Goal: Navigation & Orientation: Find specific page/section

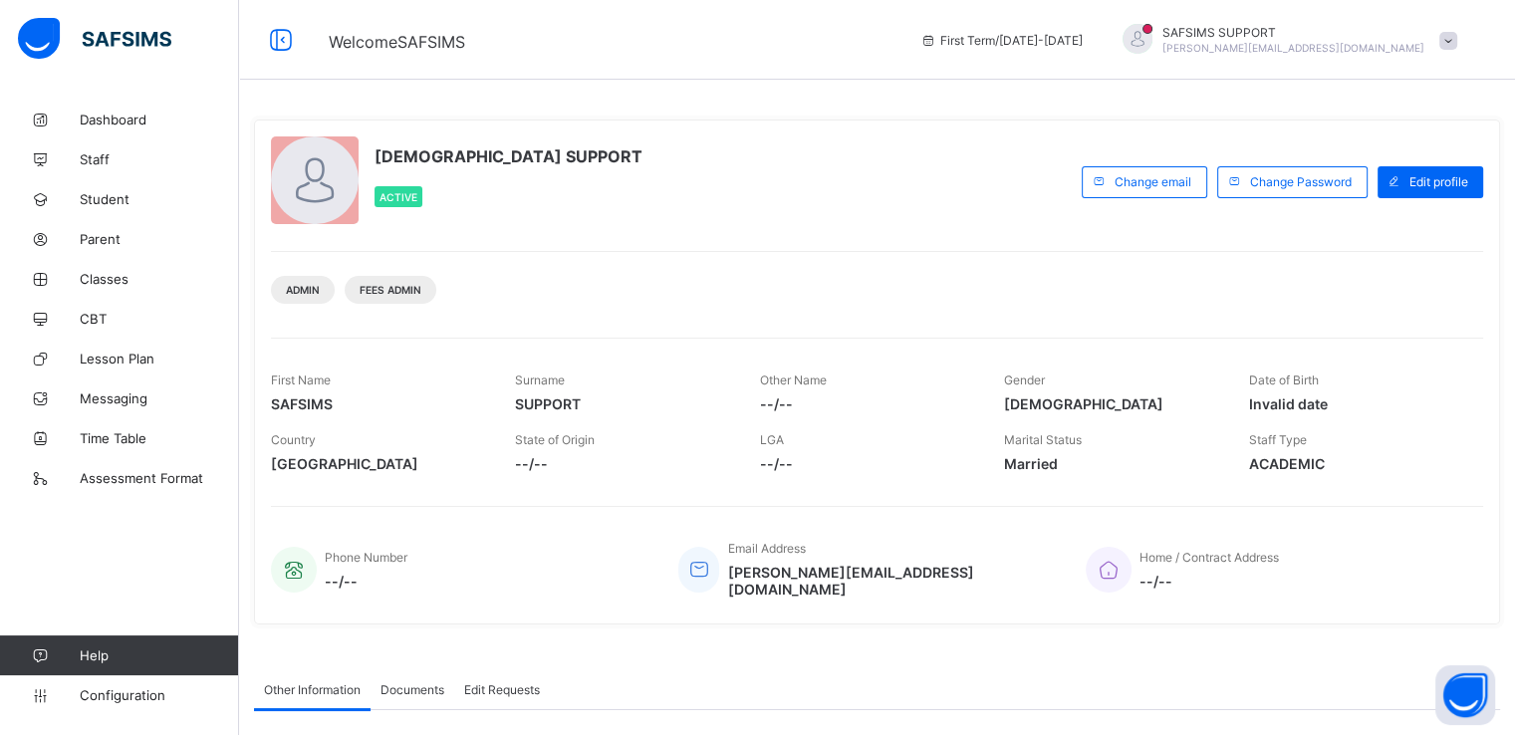
click at [1457, 45] on span at bounding box center [1448, 41] width 18 height 18
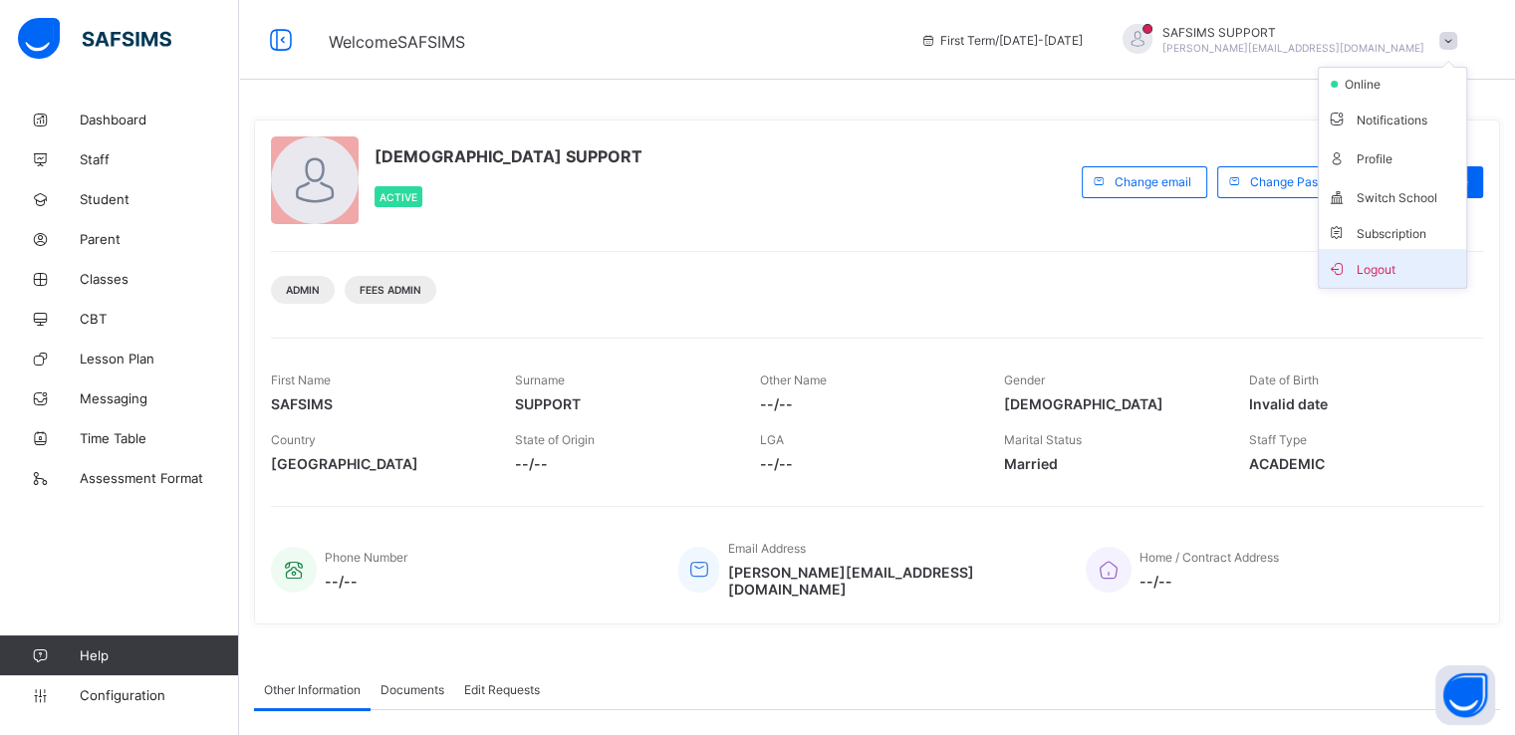
click at [1381, 269] on span "Logout" at bounding box center [1392, 268] width 131 height 23
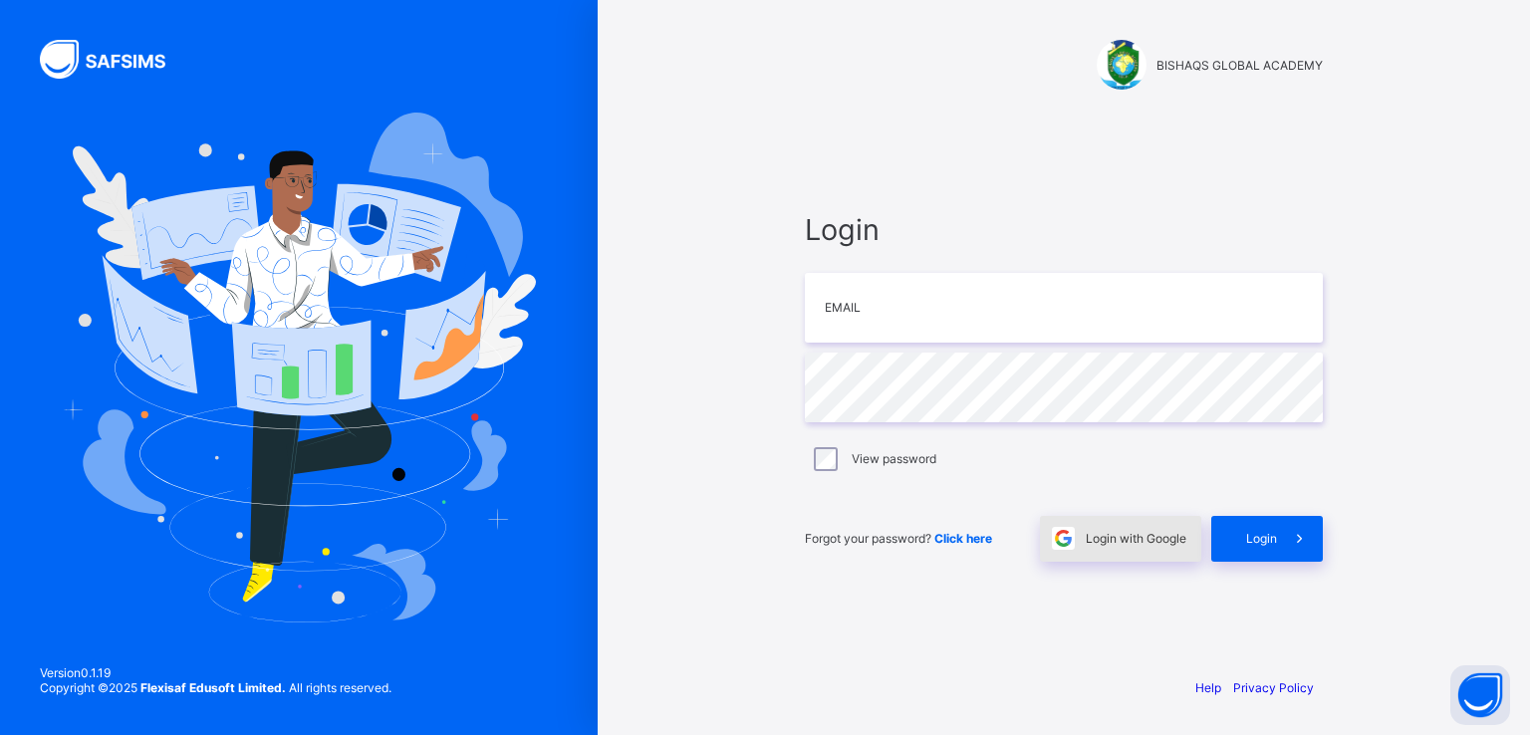
click at [1110, 553] on div "Login with Google" at bounding box center [1120, 539] width 161 height 46
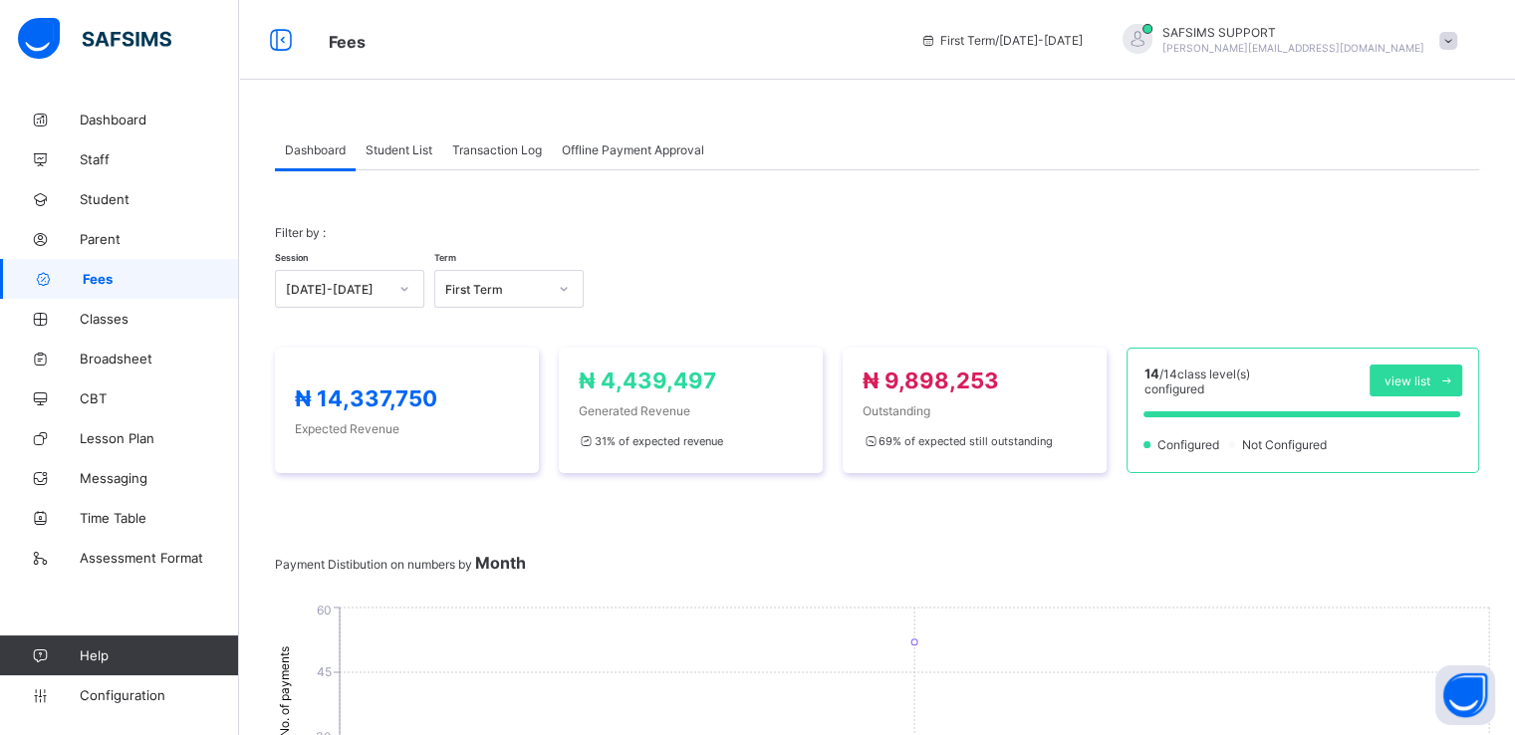
click at [386, 153] on span "Student List" at bounding box center [399, 149] width 67 height 15
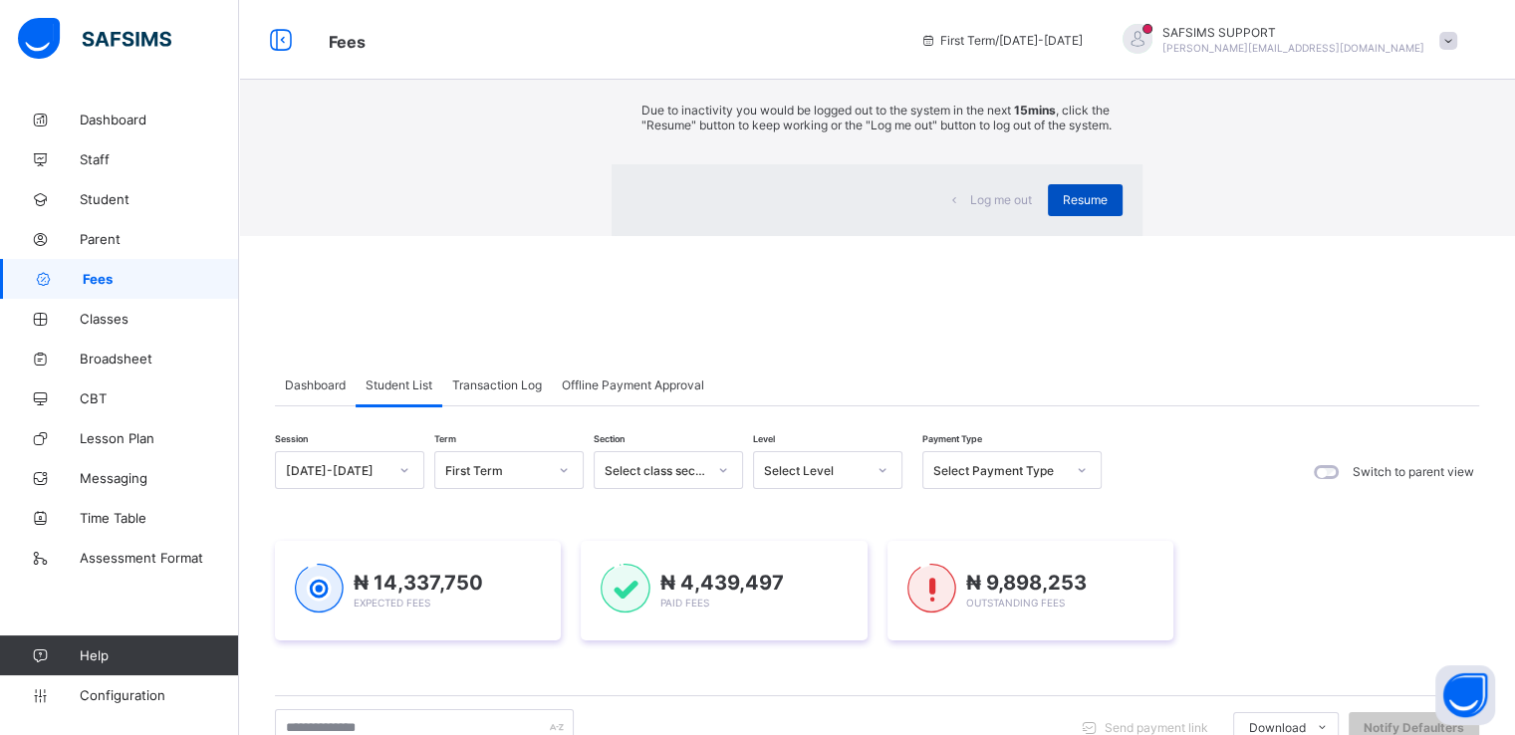
click at [1063, 207] on span "Resume" at bounding box center [1085, 199] width 45 height 15
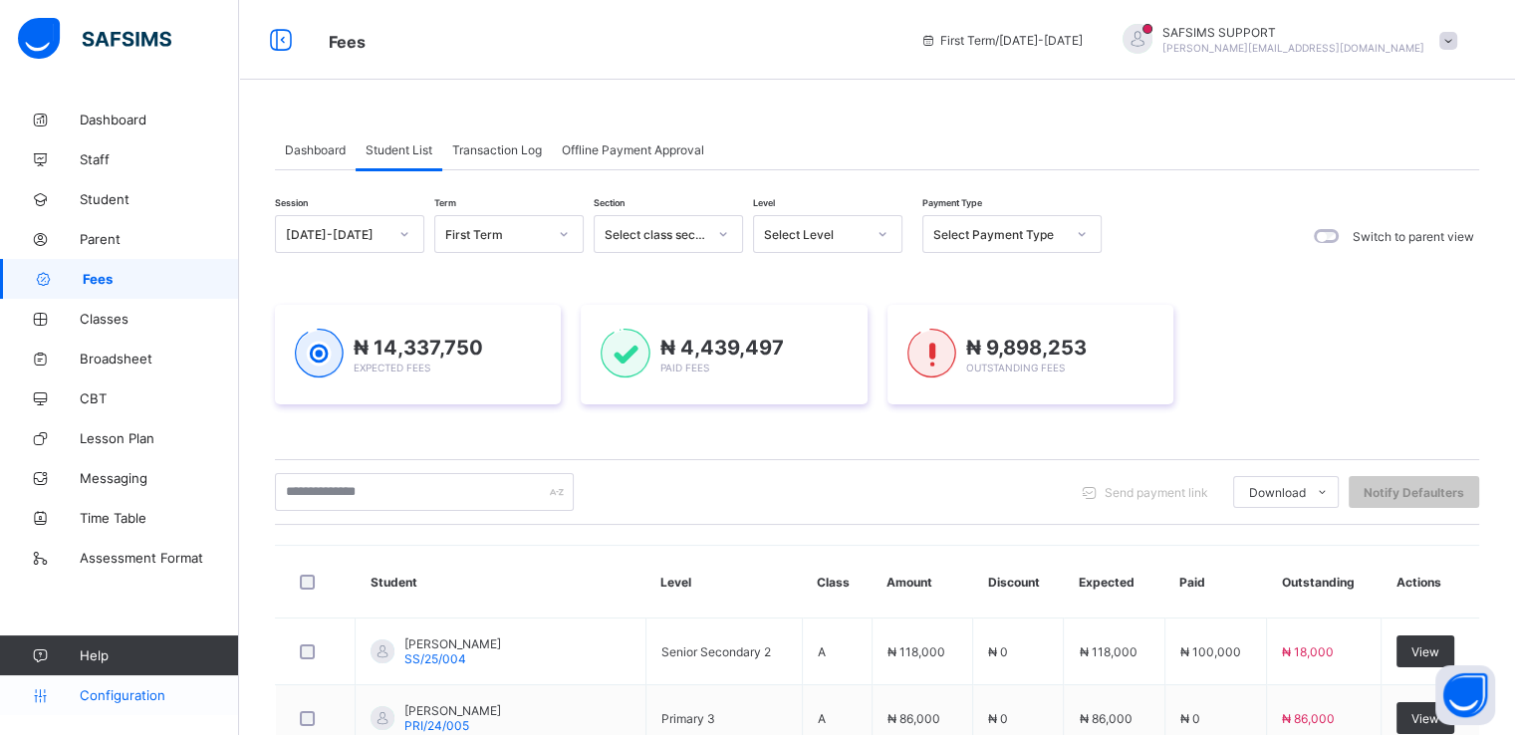
click at [118, 689] on span "Configuration" at bounding box center [159, 695] width 158 height 16
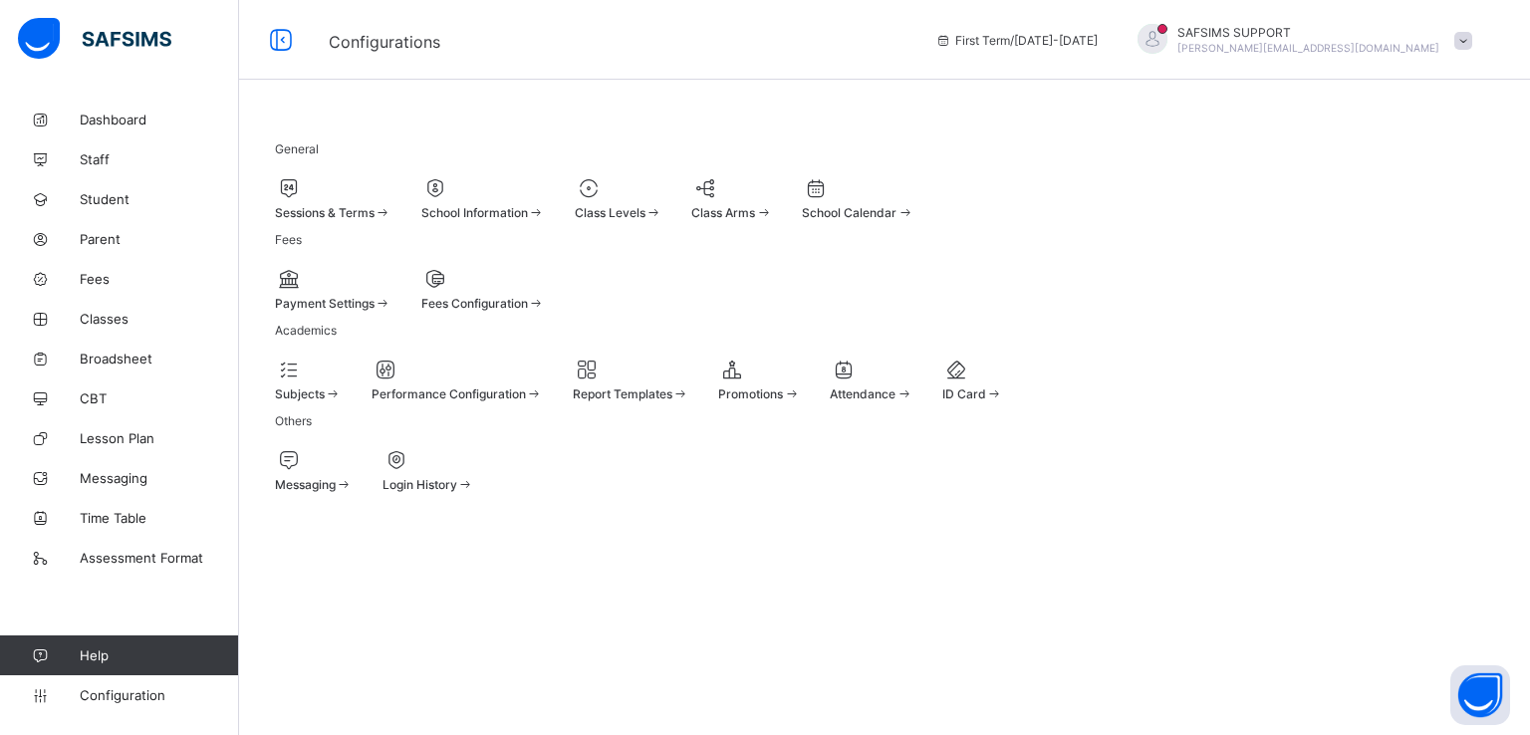
click at [328, 387] on span at bounding box center [308, 384] width 67 height 5
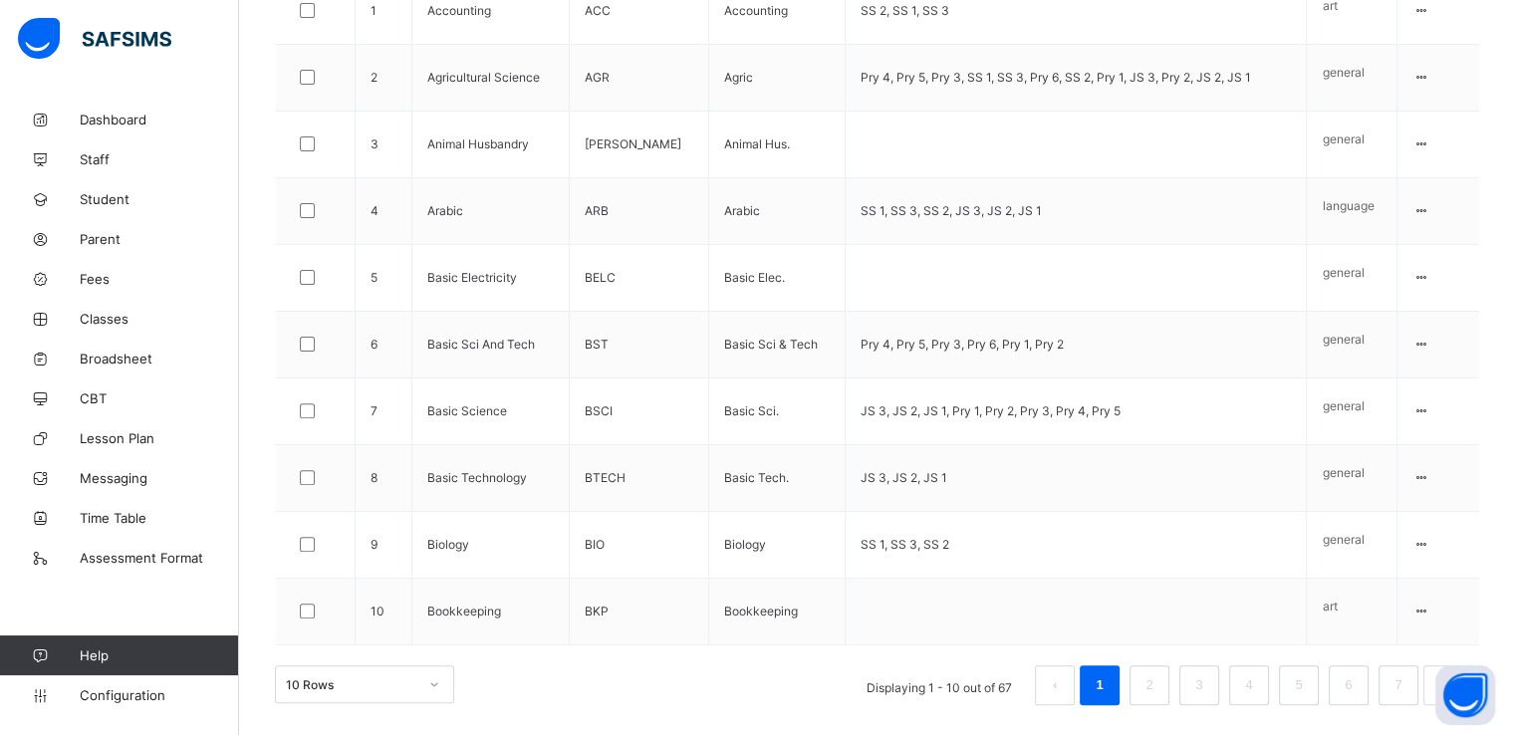
scroll to position [721, 0]
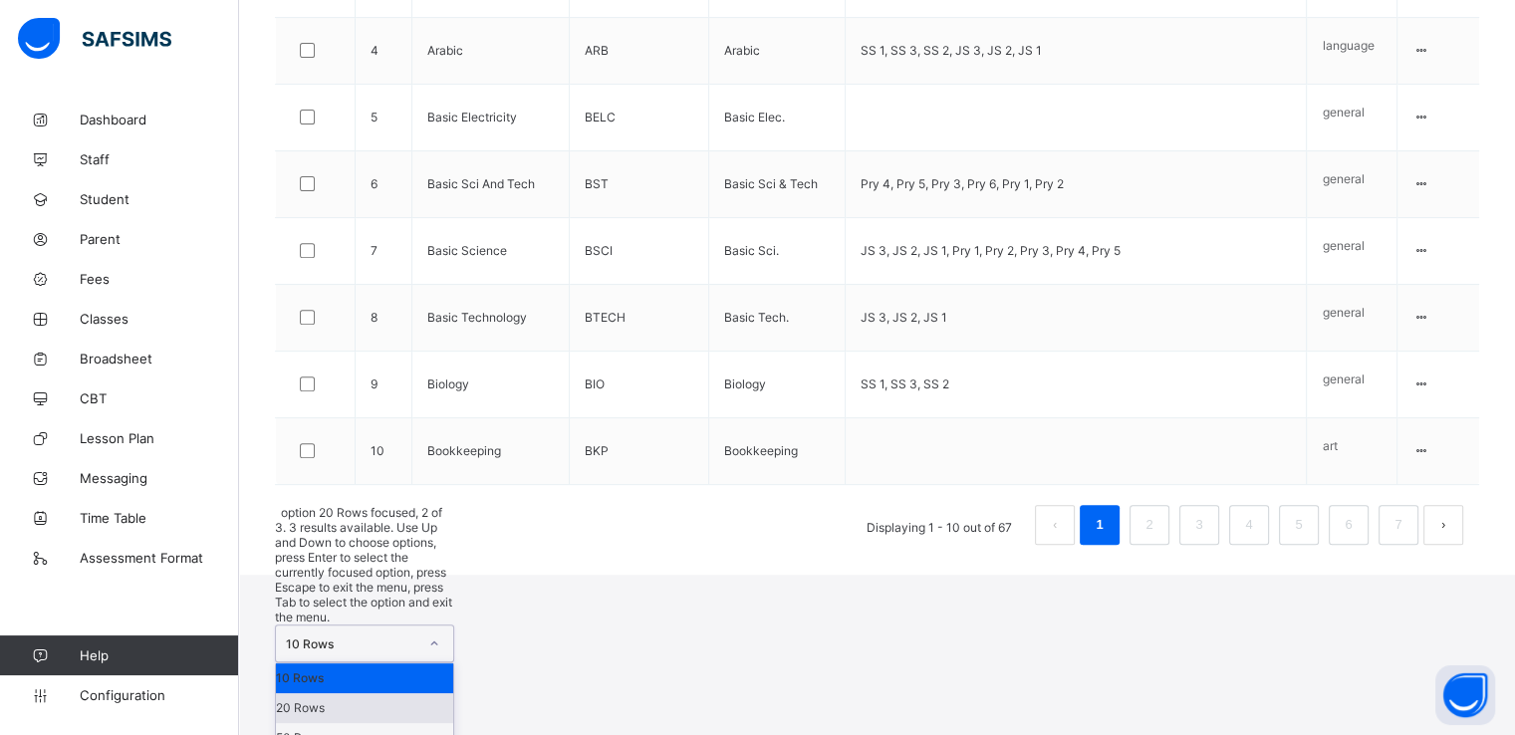
click at [428, 682] on div "option 20 Rows focused, 2 of 3. 3 results available. Use Up and Down to choose …" at bounding box center [364, 629] width 179 height 249
click at [347, 723] on div "50 Rows" at bounding box center [364, 738] width 177 height 30
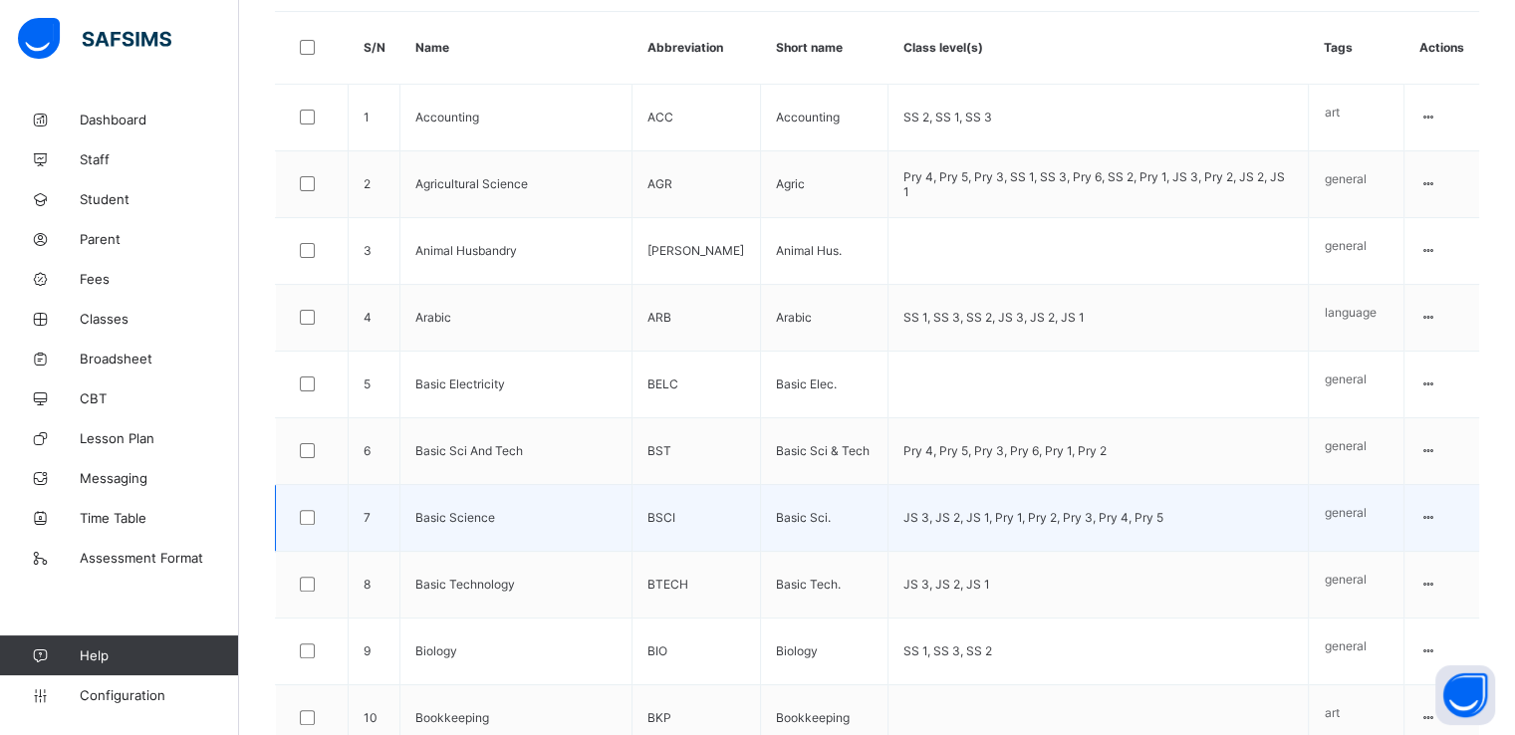
scroll to position [0, 0]
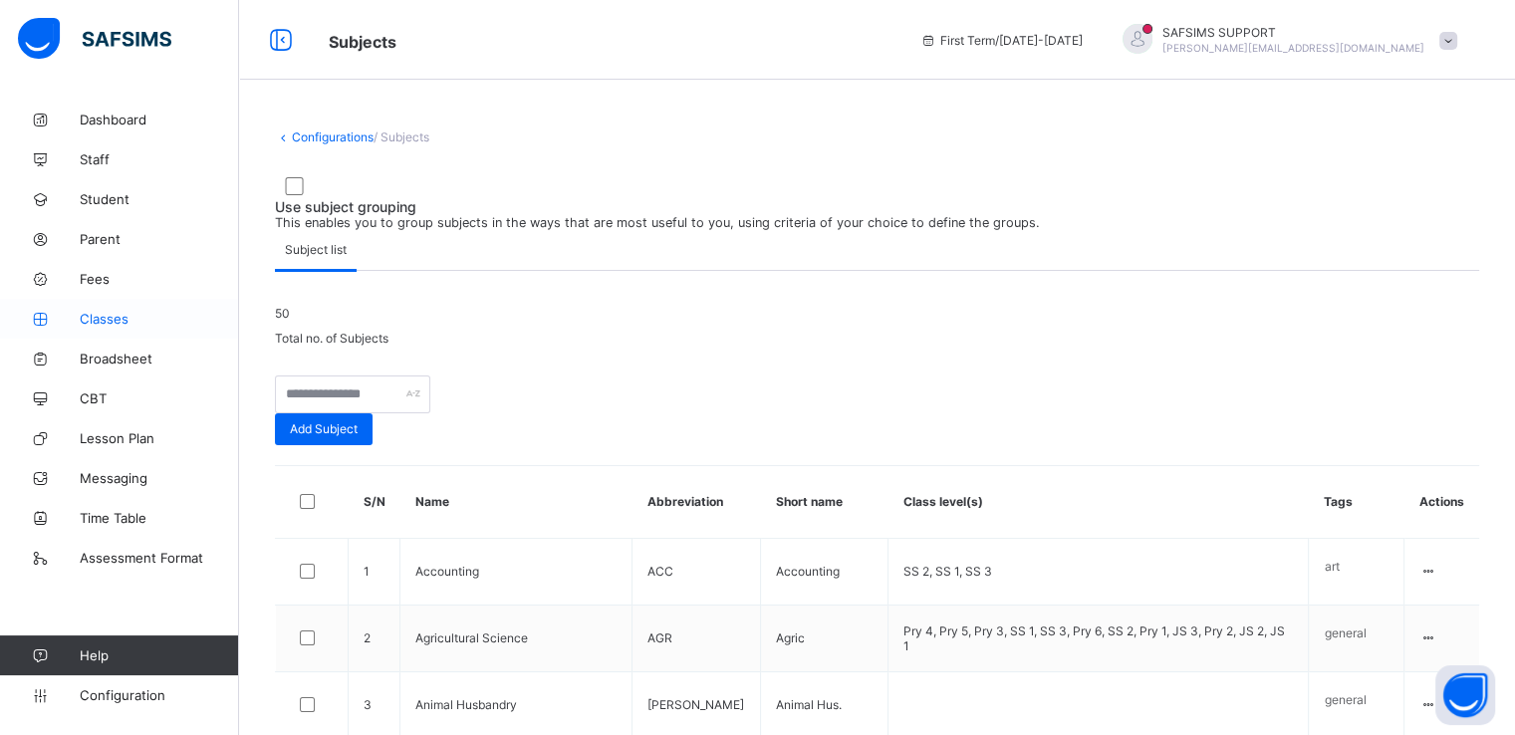
click at [100, 312] on span "Classes" at bounding box center [159, 319] width 159 height 16
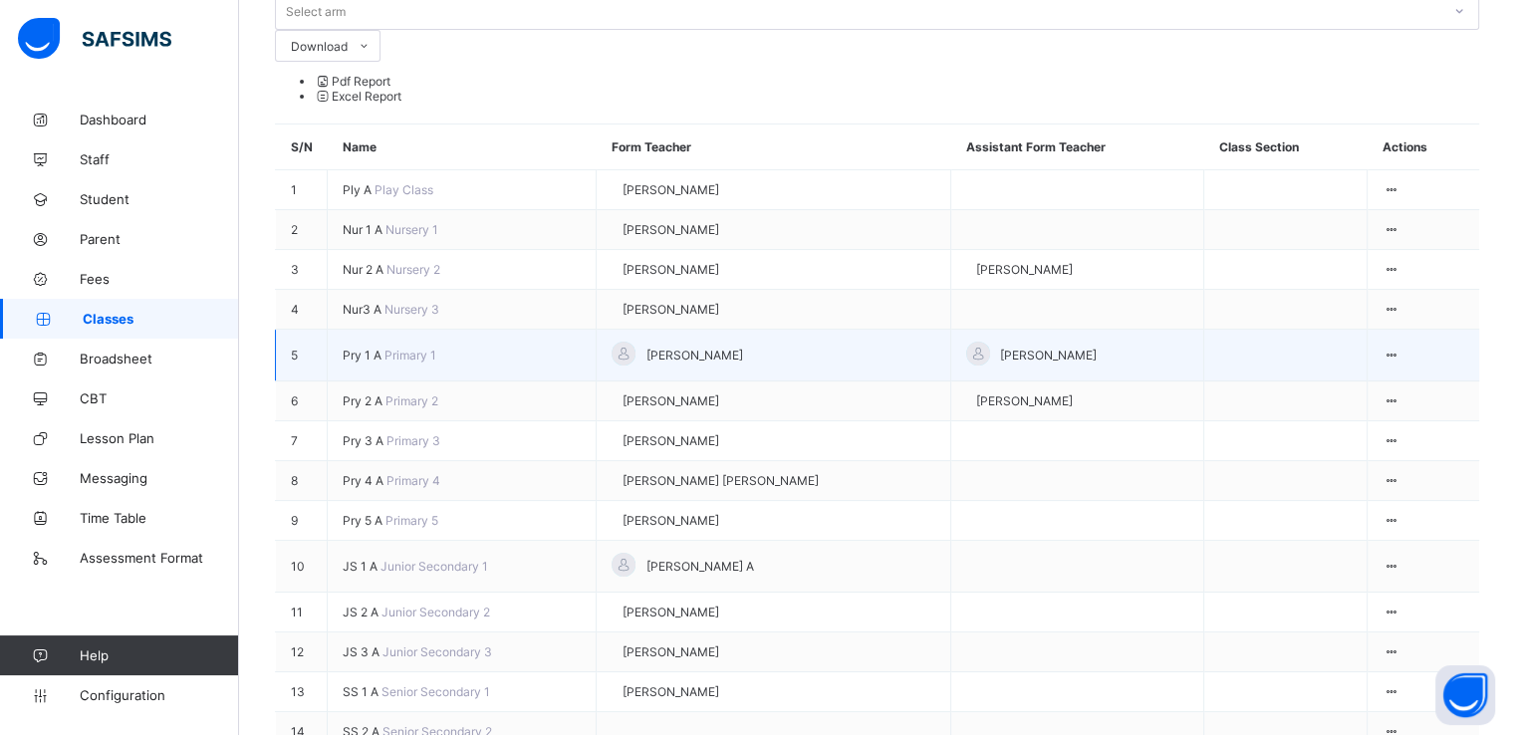
scroll to position [305, 0]
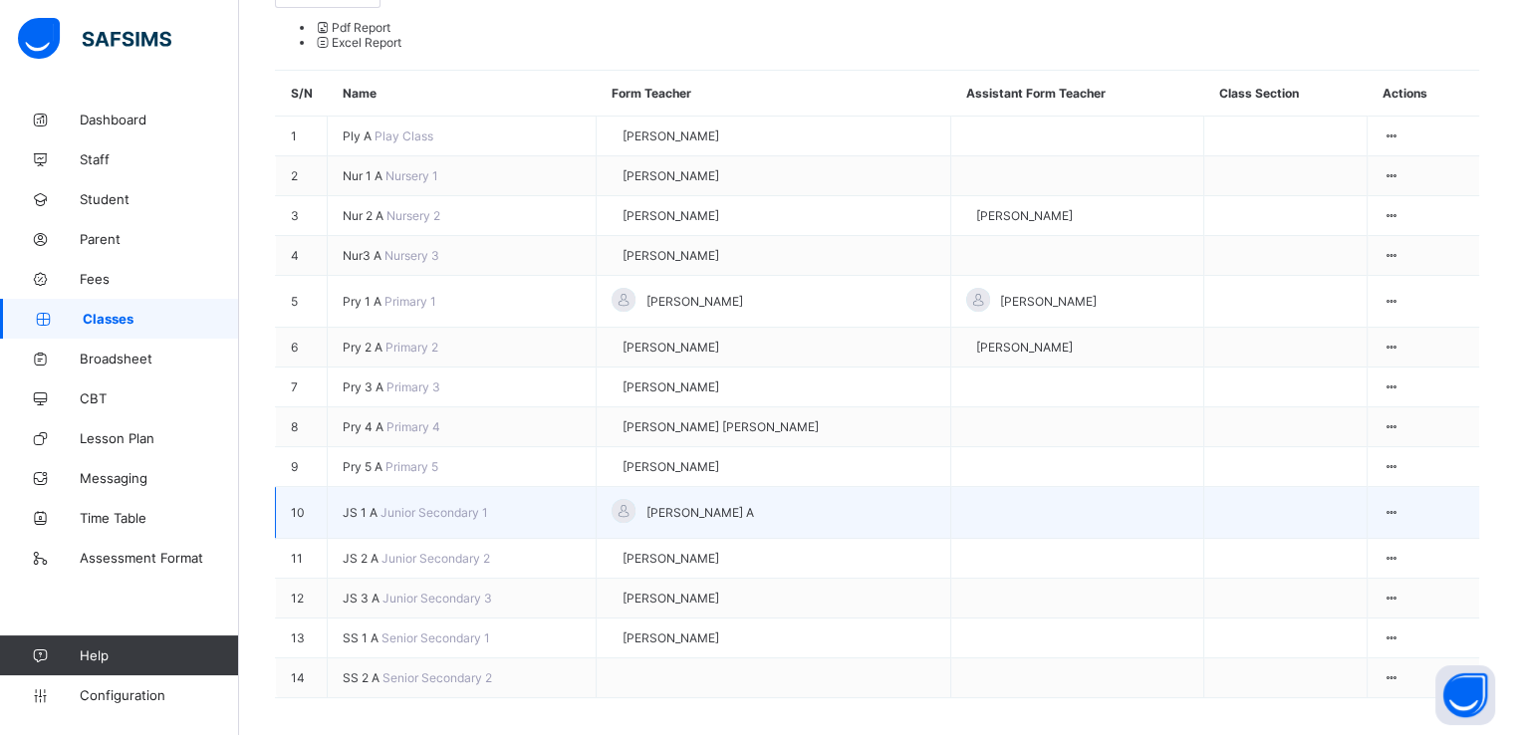
click at [359, 505] on span "JS 1 A" at bounding box center [362, 512] width 38 height 15
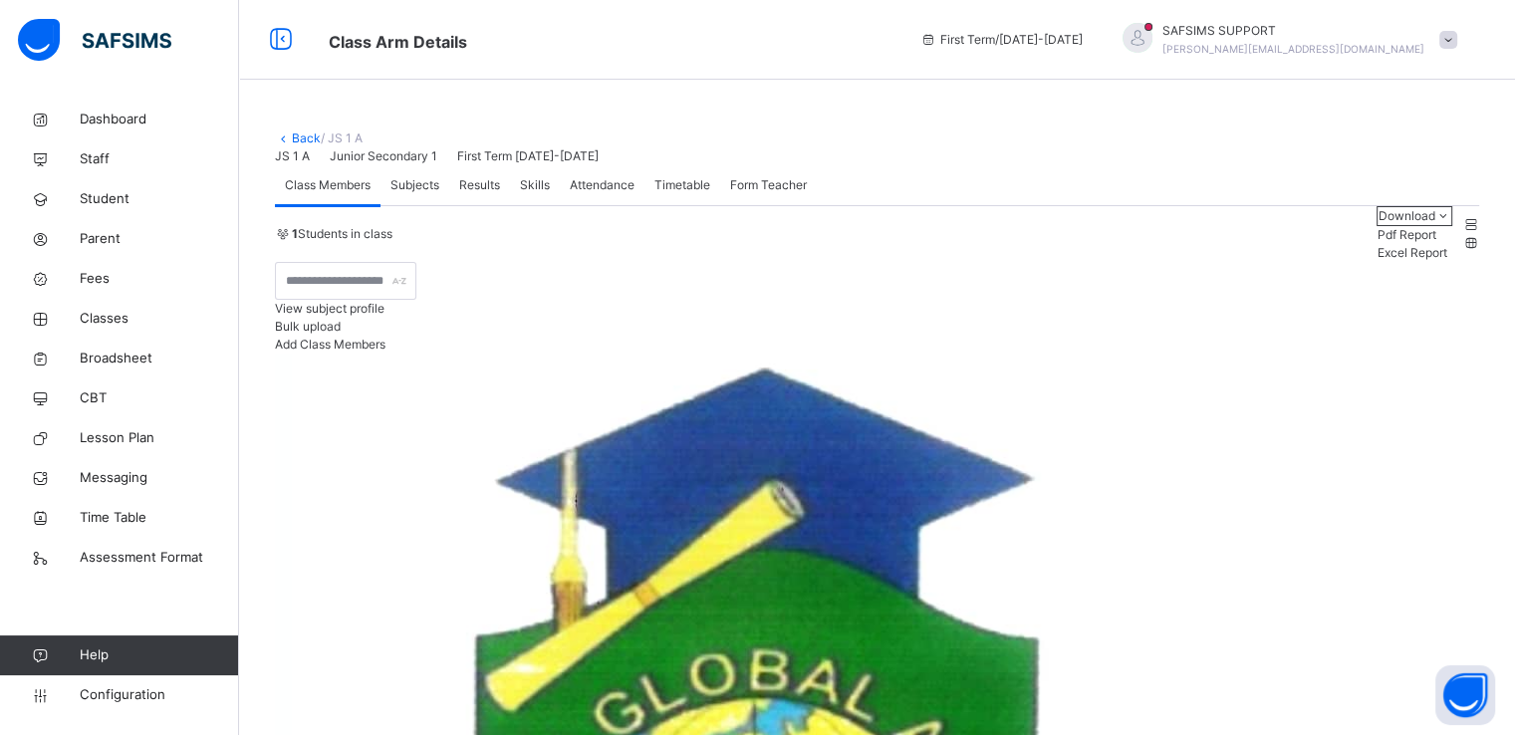
click at [413, 194] on span "Subjects" at bounding box center [414, 185] width 49 height 18
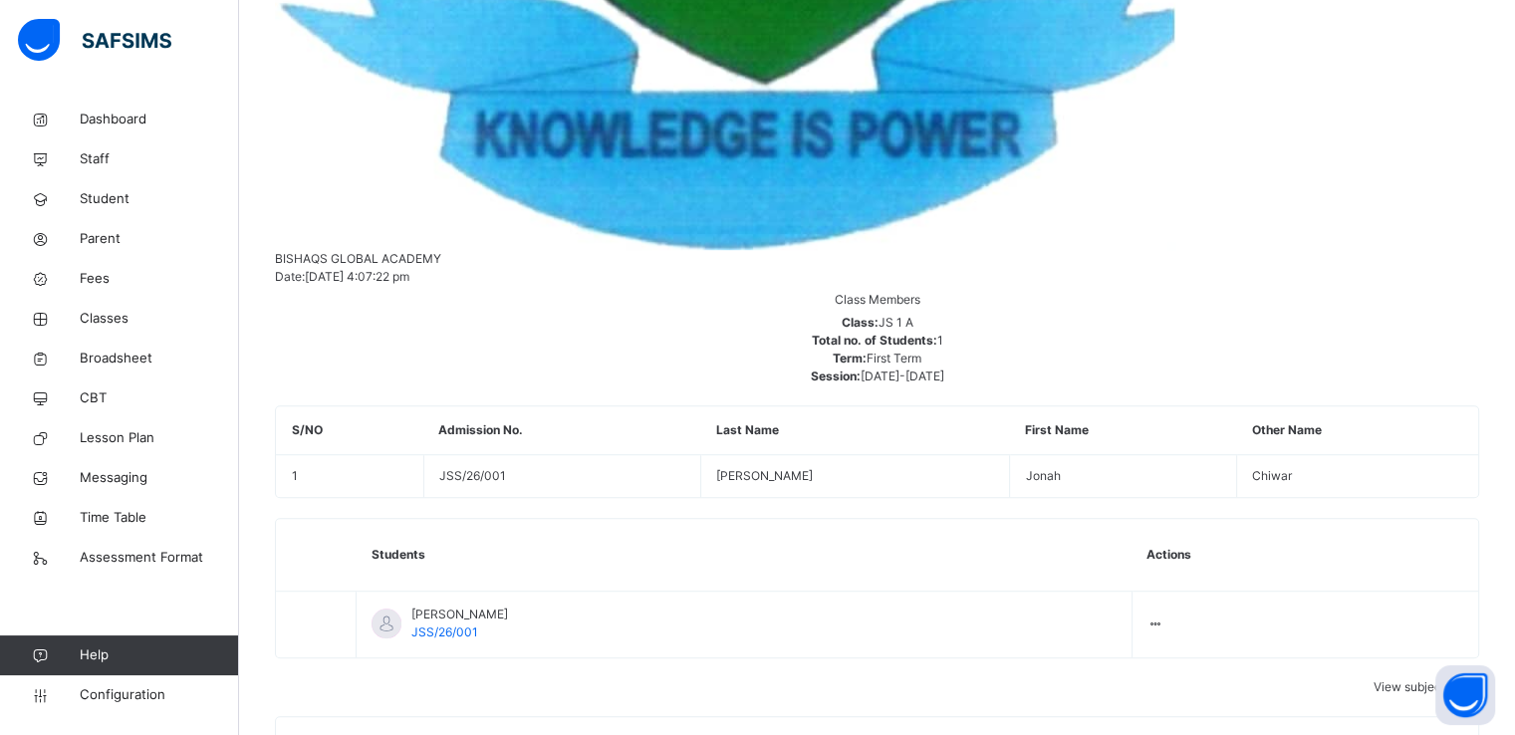
scroll to position [1283, 0]
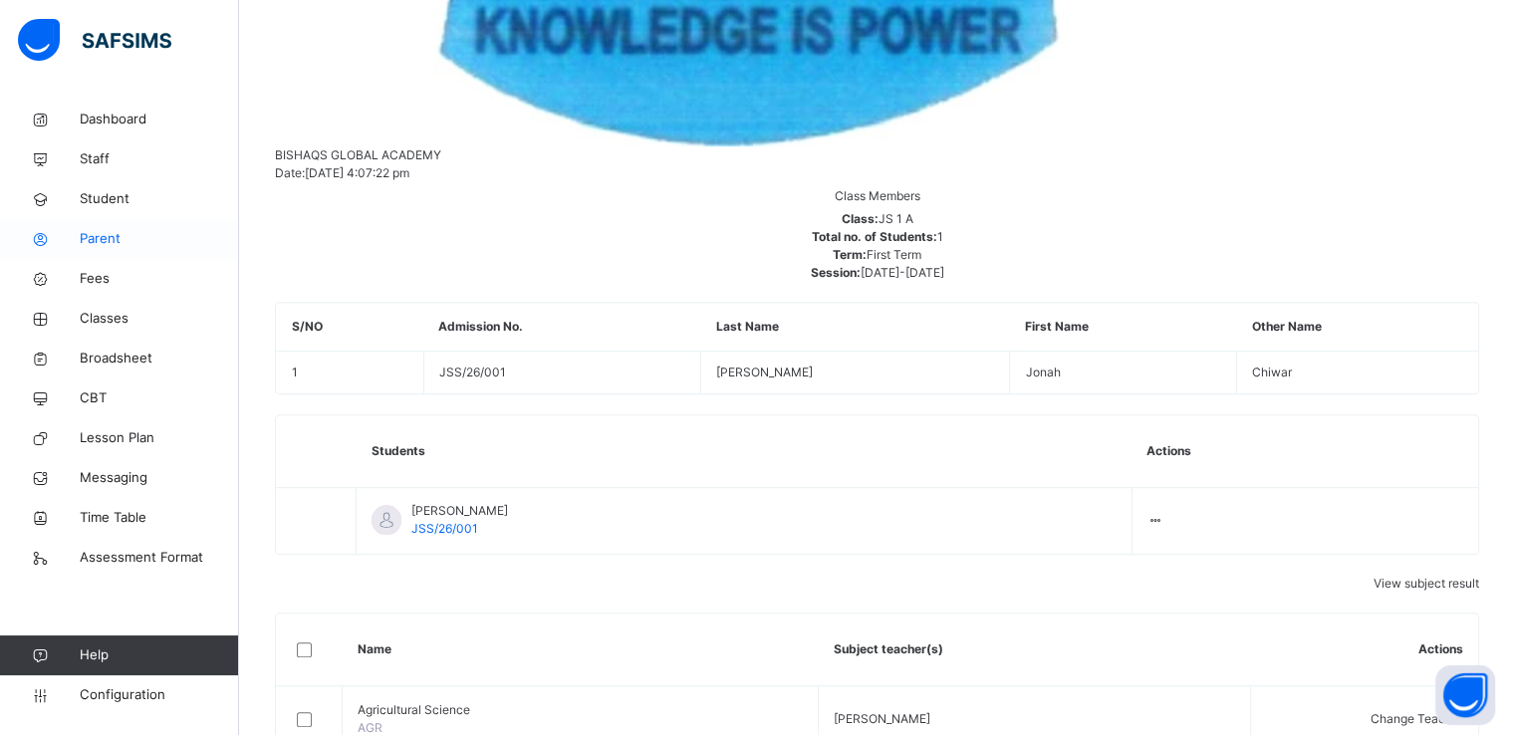
click at [116, 232] on span "Parent" at bounding box center [159, 239] width 159 height 20
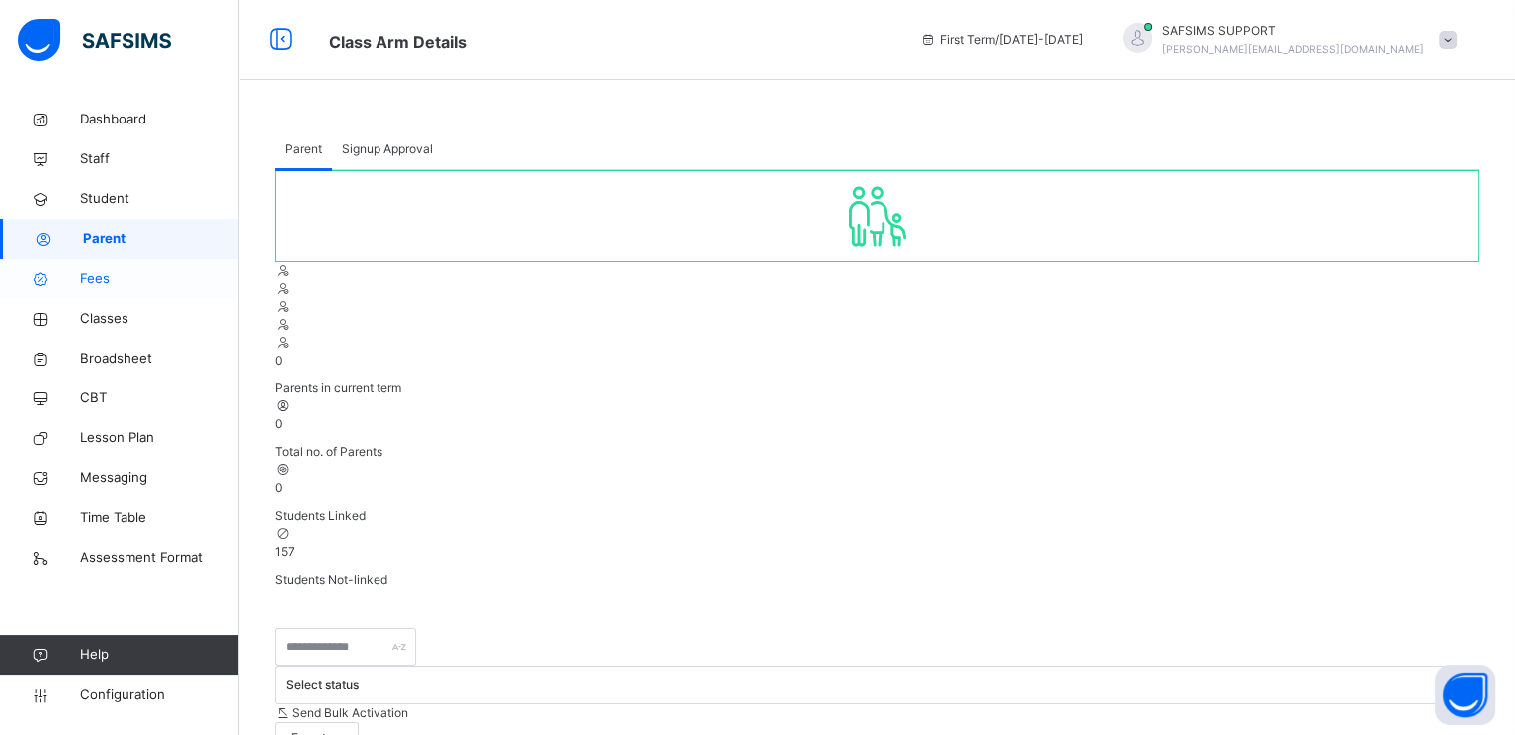
click at [92, 284] on span "Fees" at bounding box center [159, 279] width 159 height 20
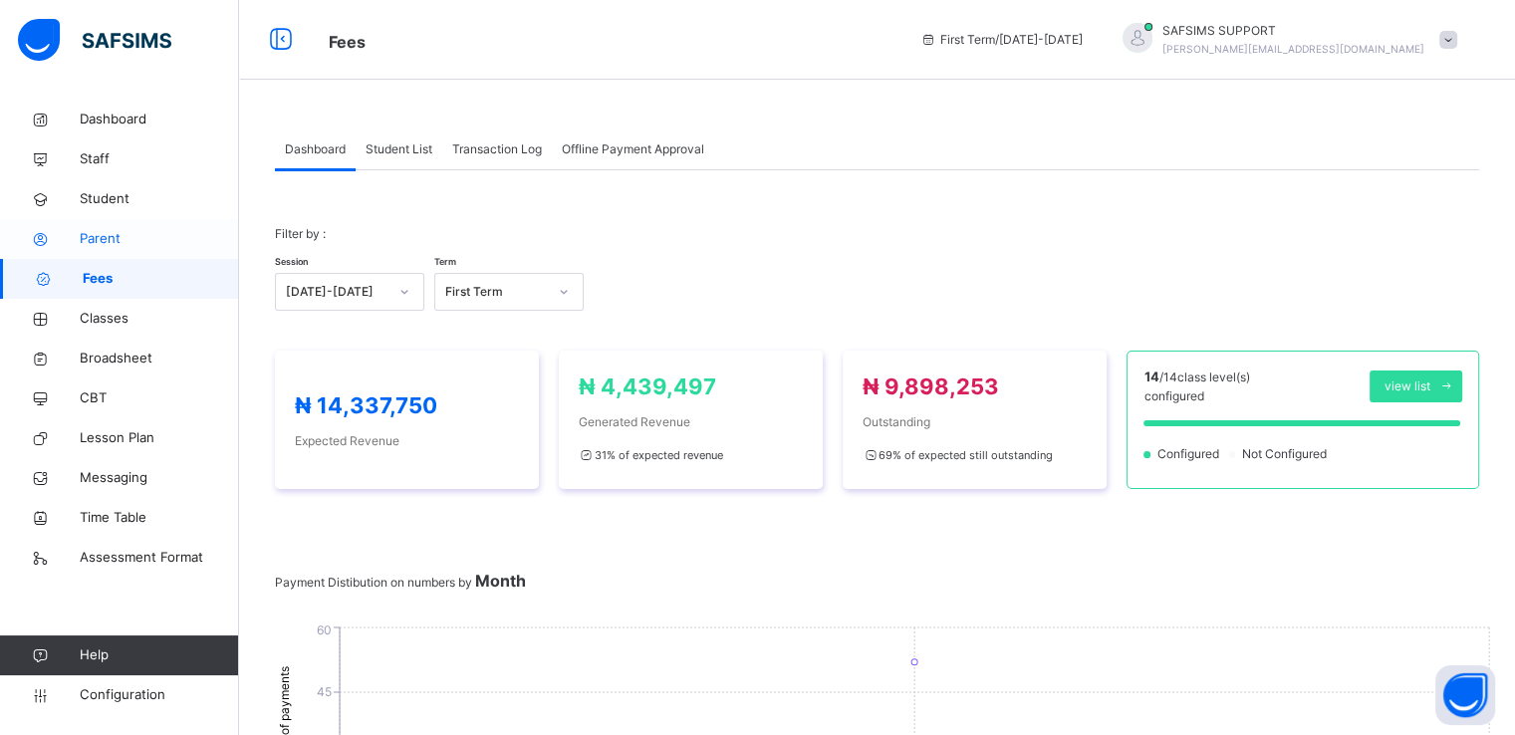
click at [110, 238] on span "Parent" at bounding box center [159, 239] width 159 height 20
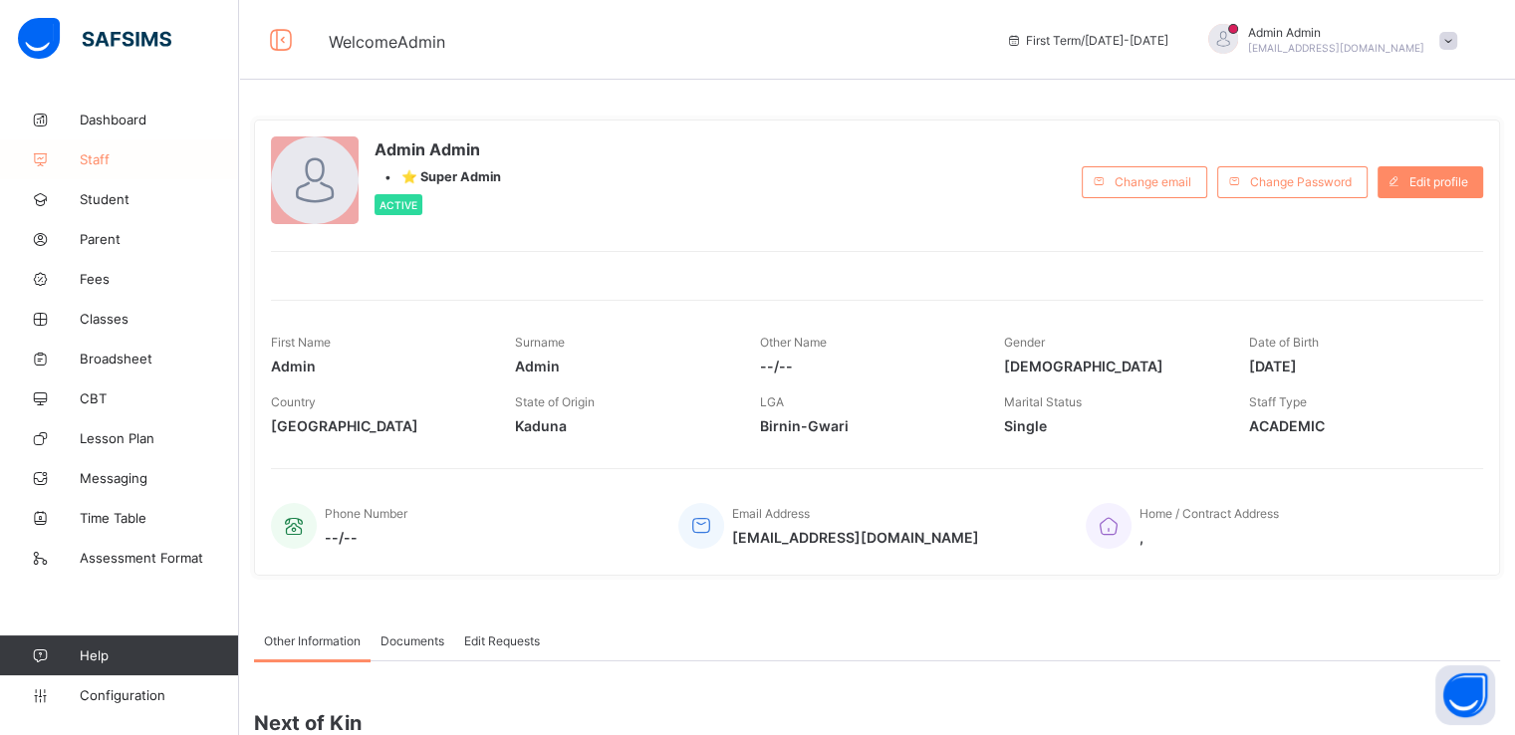
click at [100, 156] on span "Staff" at bounding box center [159, 159] width 159 height 16
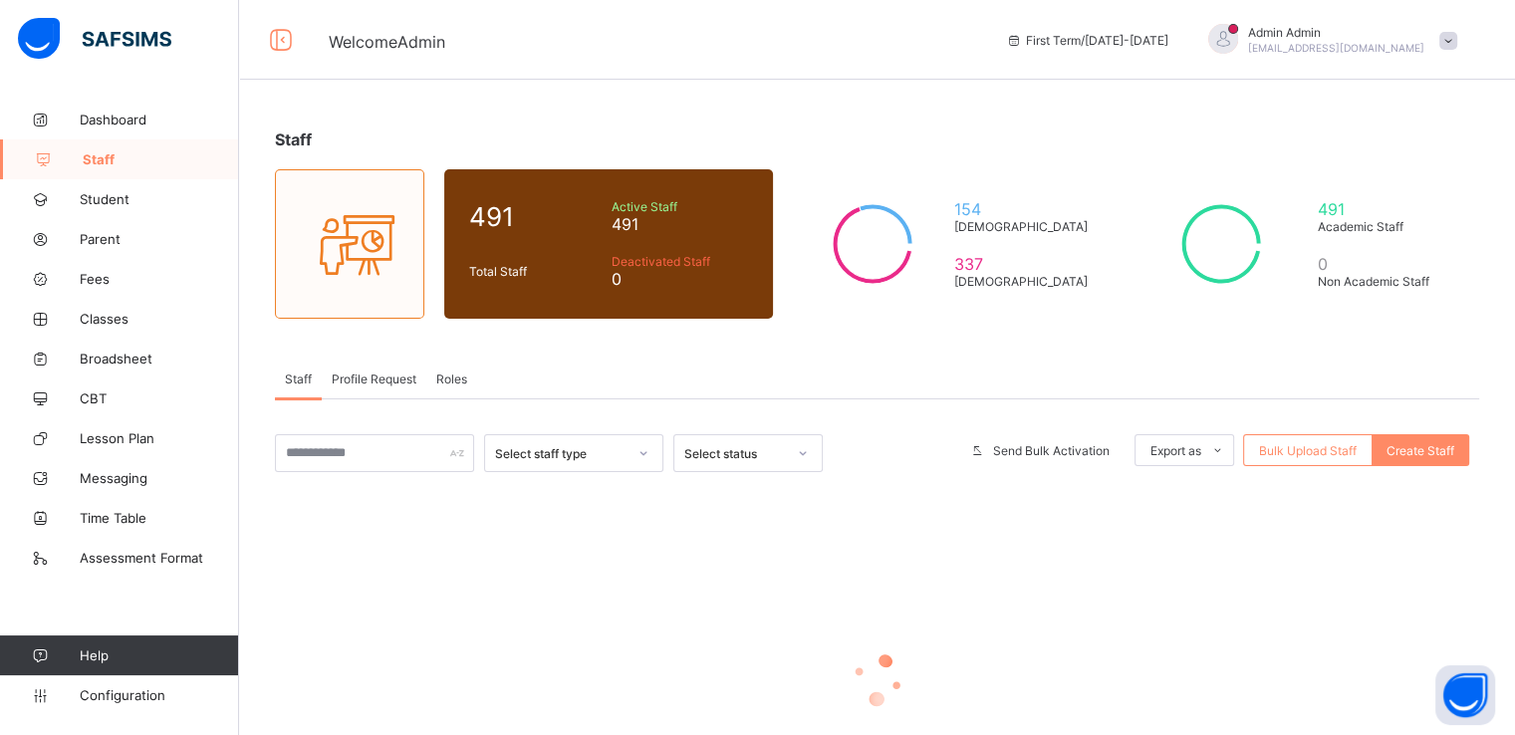
click at [368, 376] on span "Profile Request" at bounding box center [374, 379] width 85 height 15
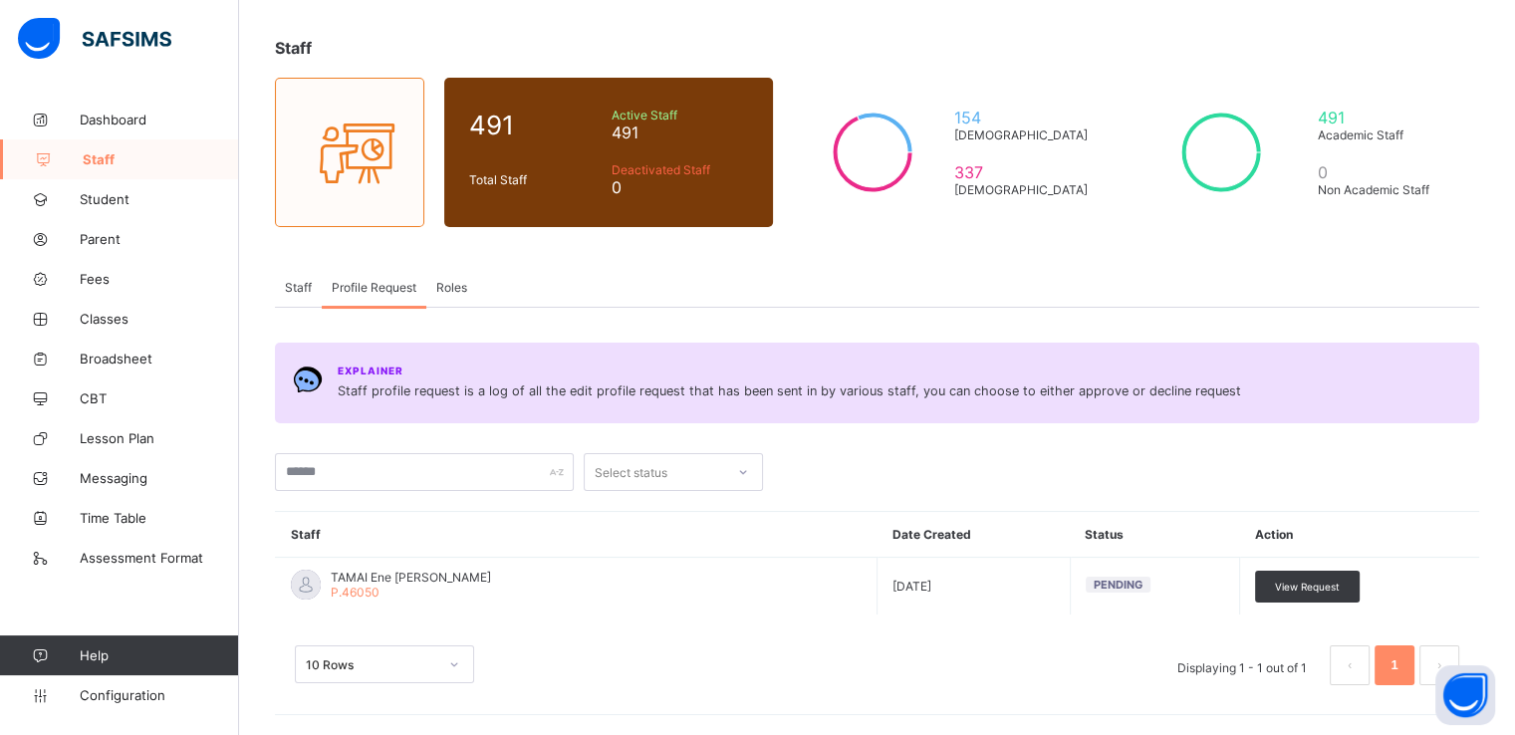
scroll to position [91, 0]
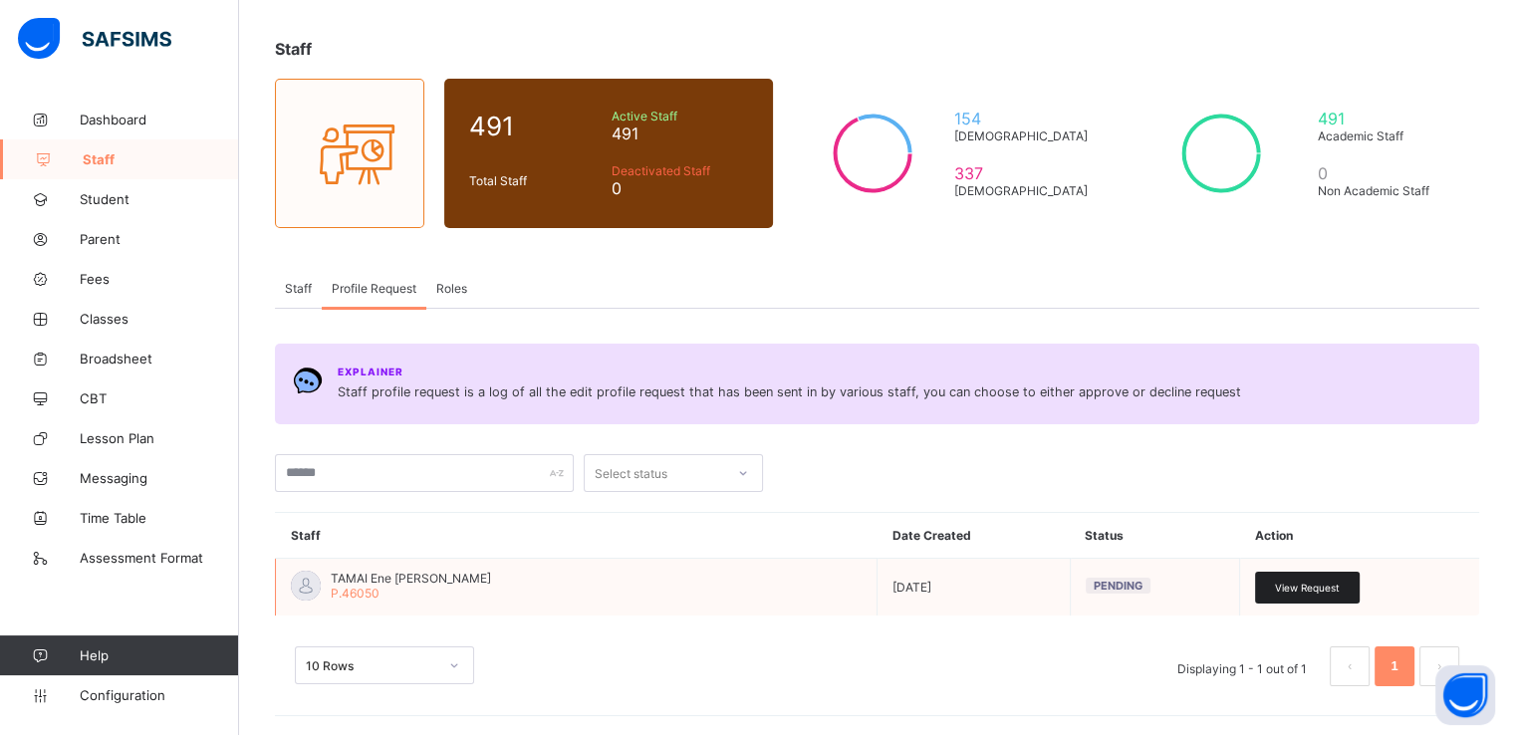
click at [1310, 588] on span "View Request" at bounding box center [1307, 588] width 65 height 12
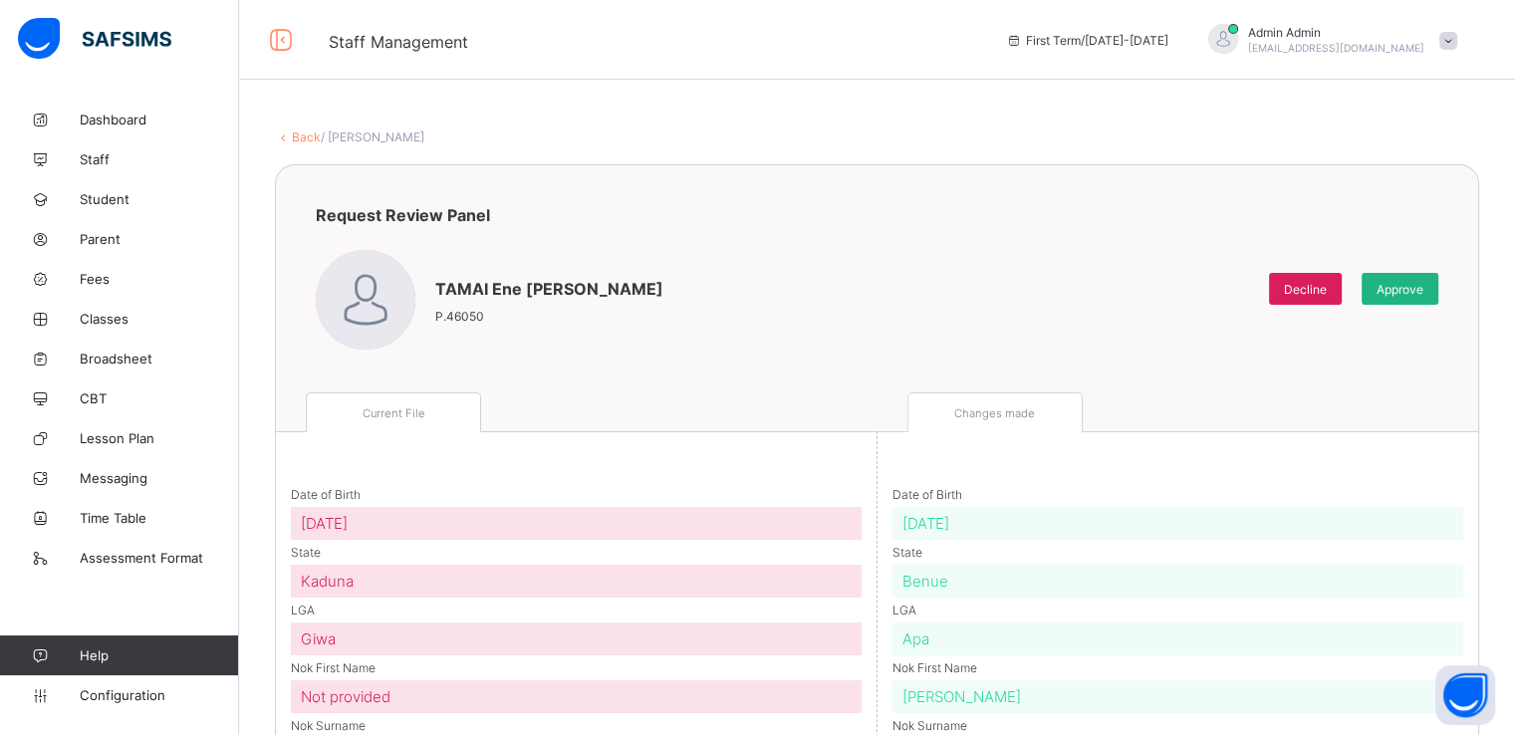
click at [1415, 286] on span "Approve" at bounding box center [1400, 289] width 47 height 15
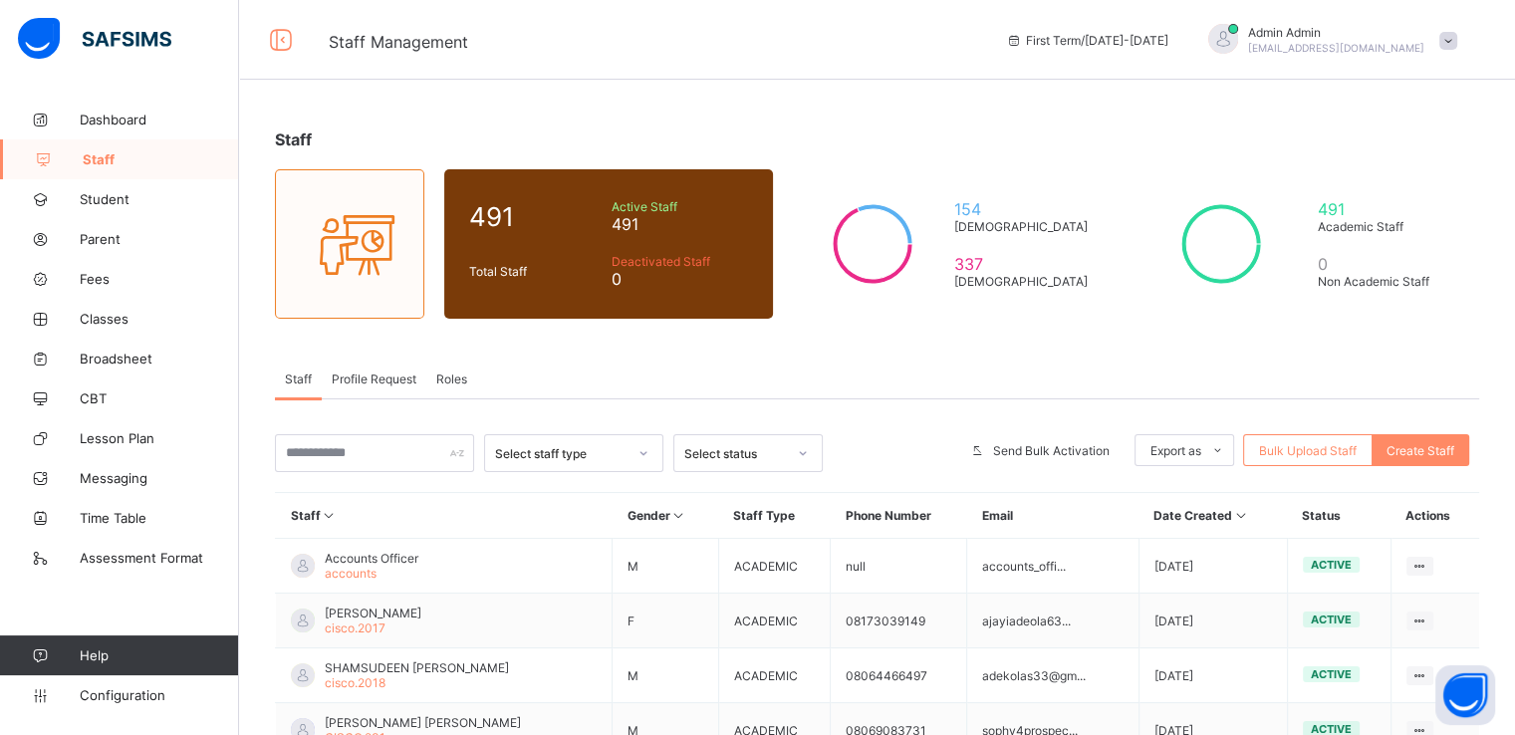
click at [359, 376] on span "Profile Request" at bounding box center [374, 379] width 85 height 15
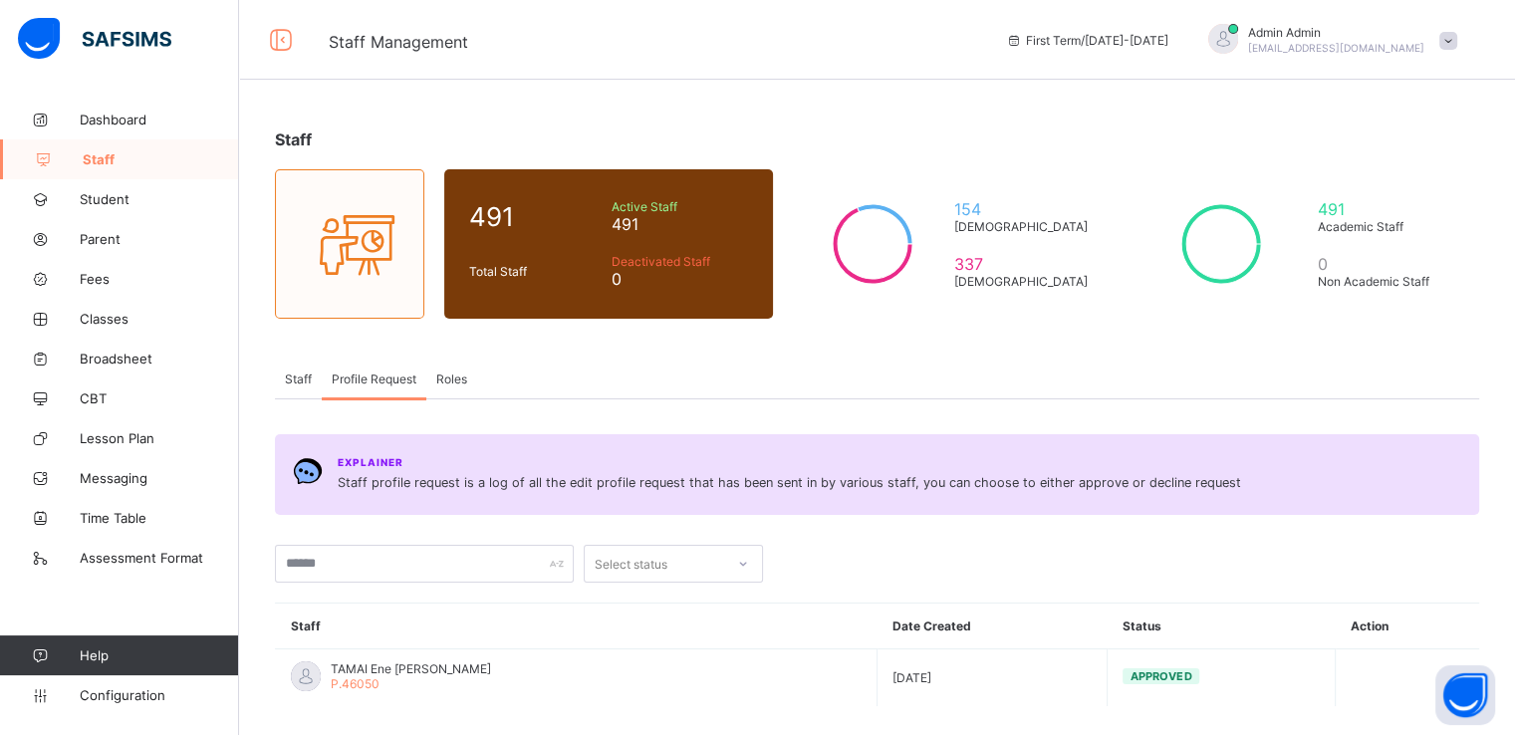
scroll to position [91, 0]
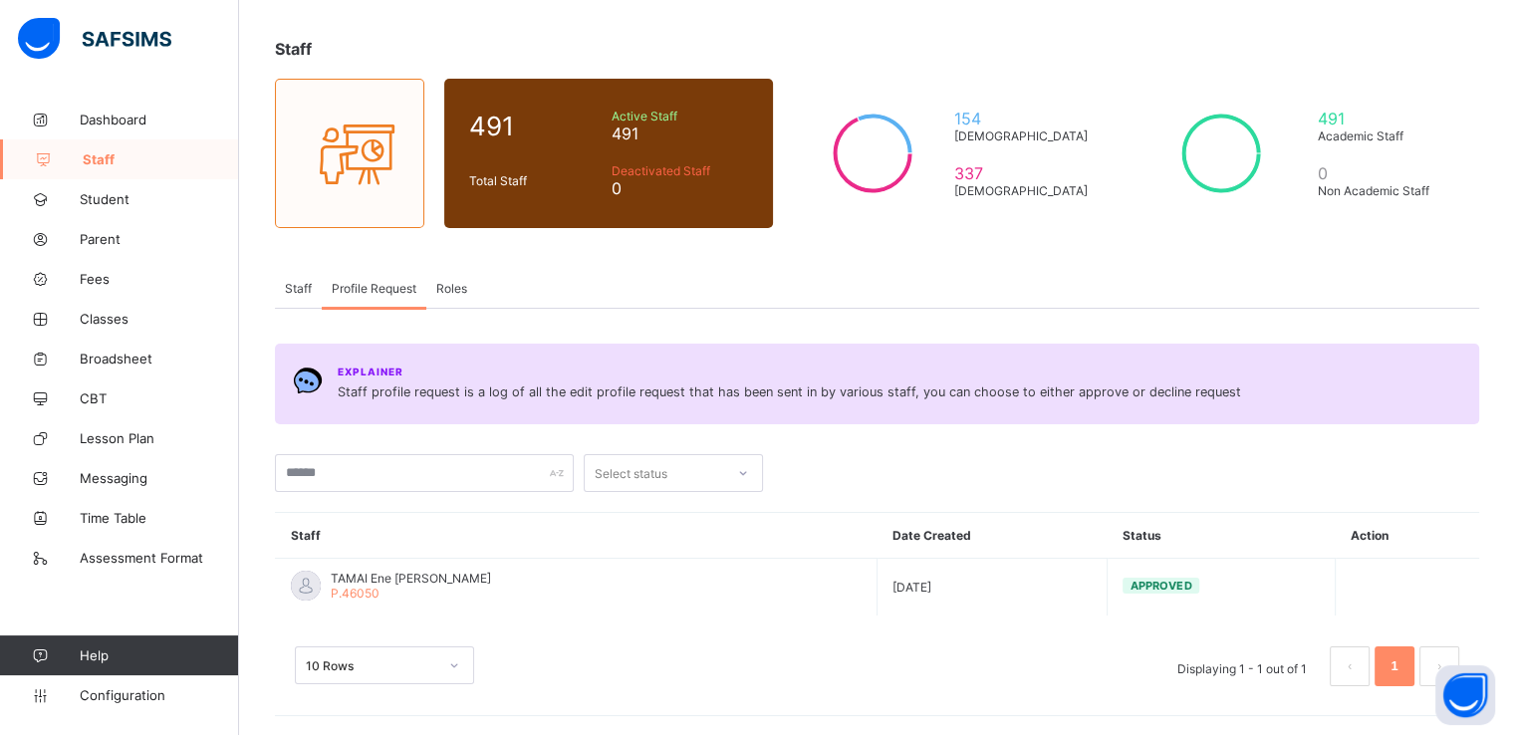
click at [1003, 463] on div at bounding box center [1126, 473] width 706 height 38
click at [450, 288] on span "Roles" at bounding box center [451, 288] width 31 height 15
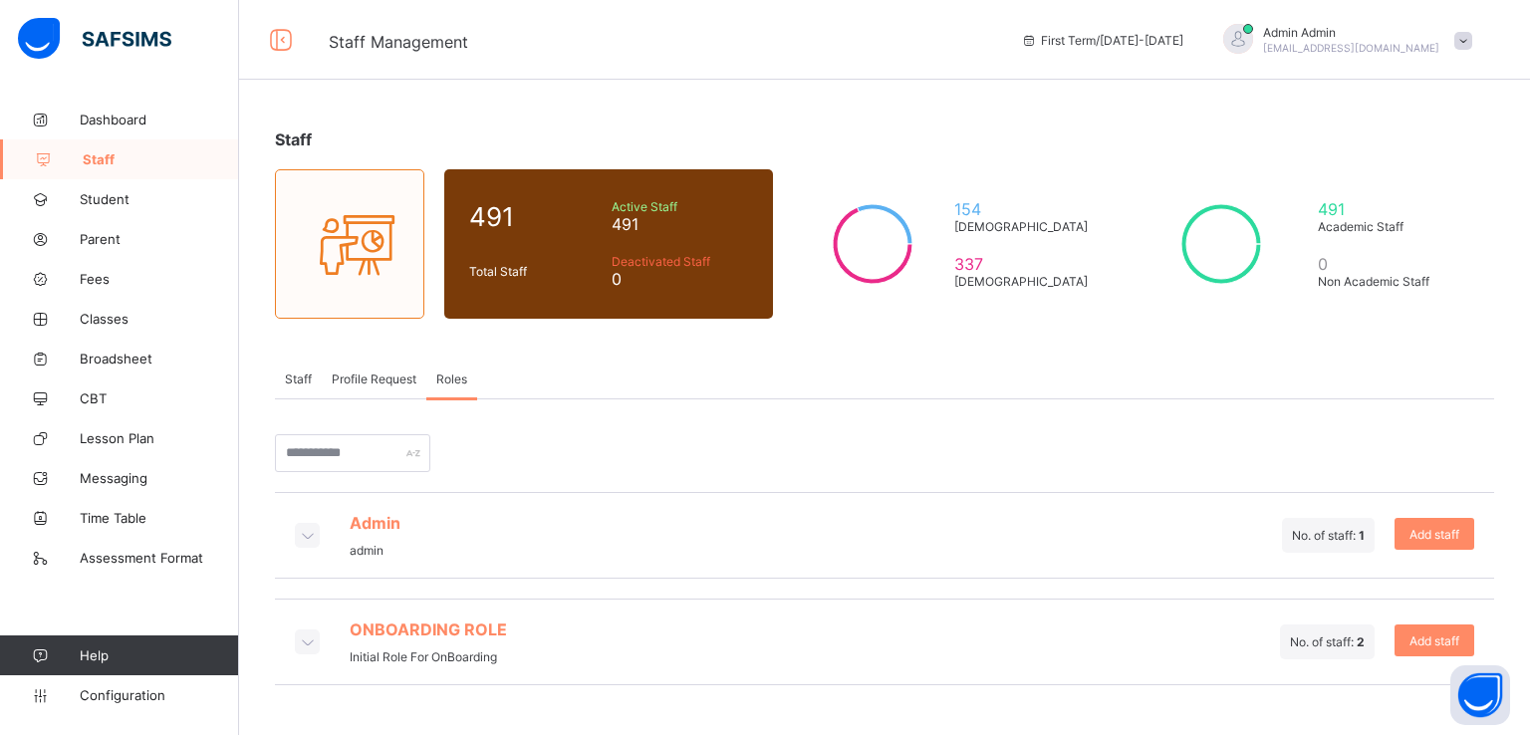
click at [311, 536] on icon at bounding box center [307, 535] width 22 height 20
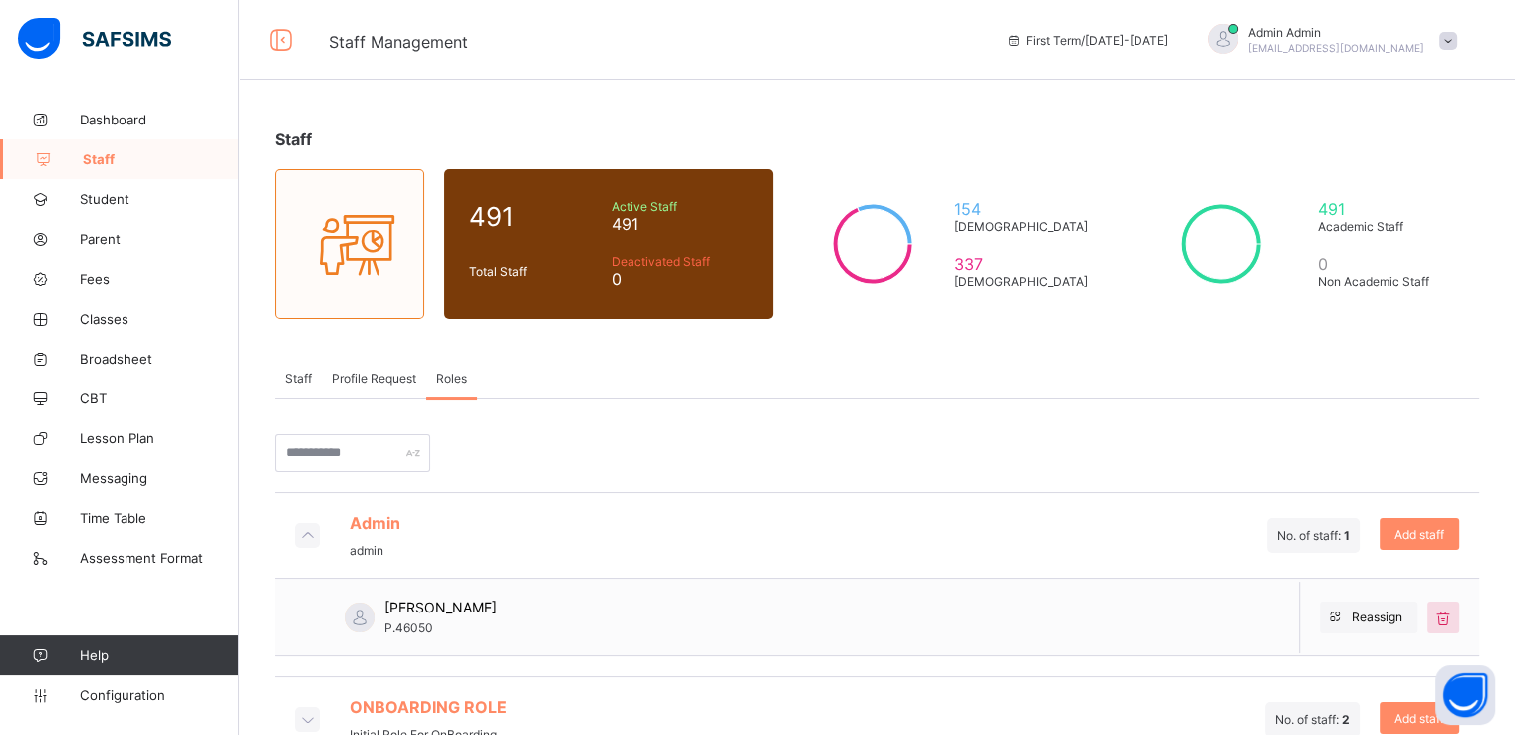
click at [378, 372] on span "Profile Request" at bounding box center [374, 379] width 85 height 15
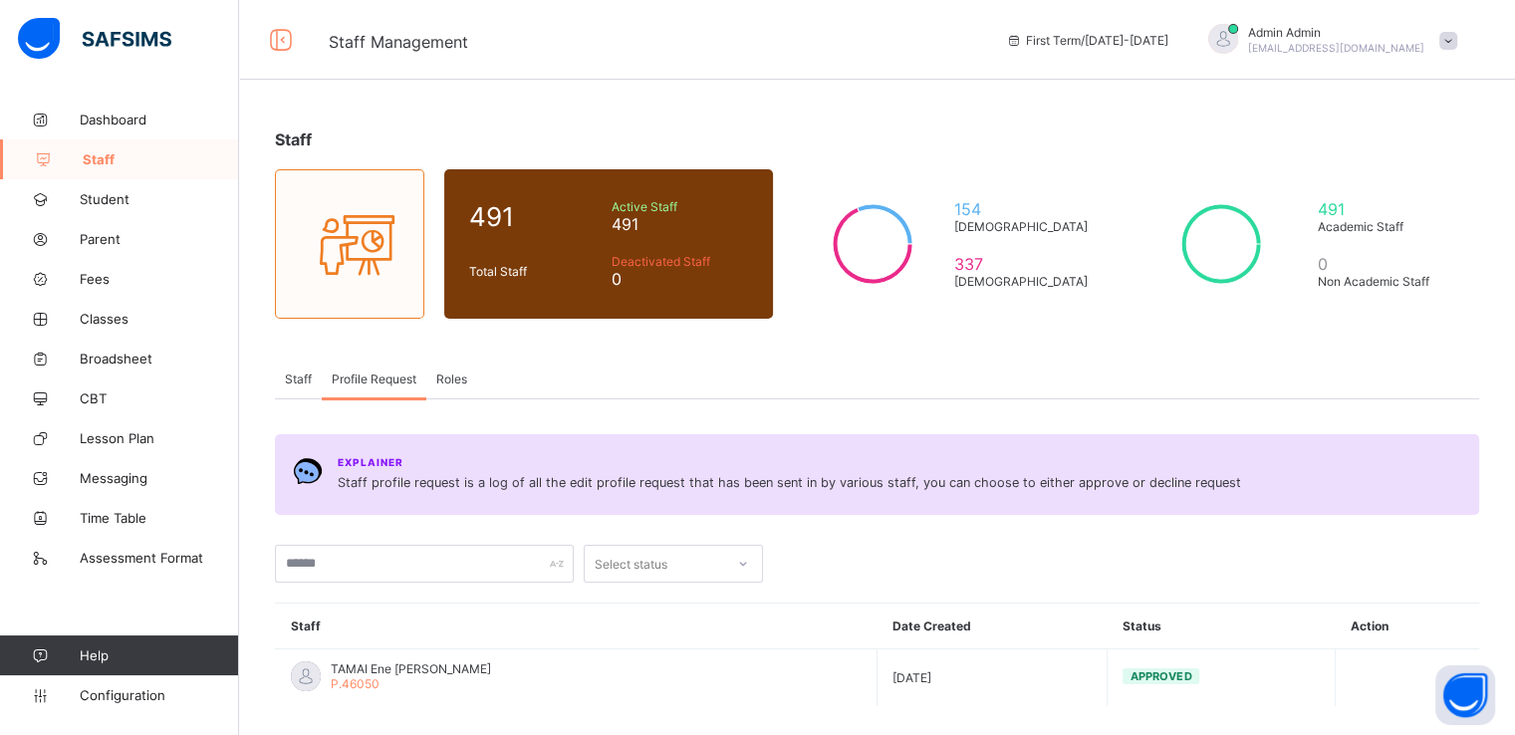
click at [100, 157] on span "Staff" at bounding box center [161, 159] width 156 height 16
click at [306, 380] on span "Staff" at bounding box center [298, 379] width 27 height 15
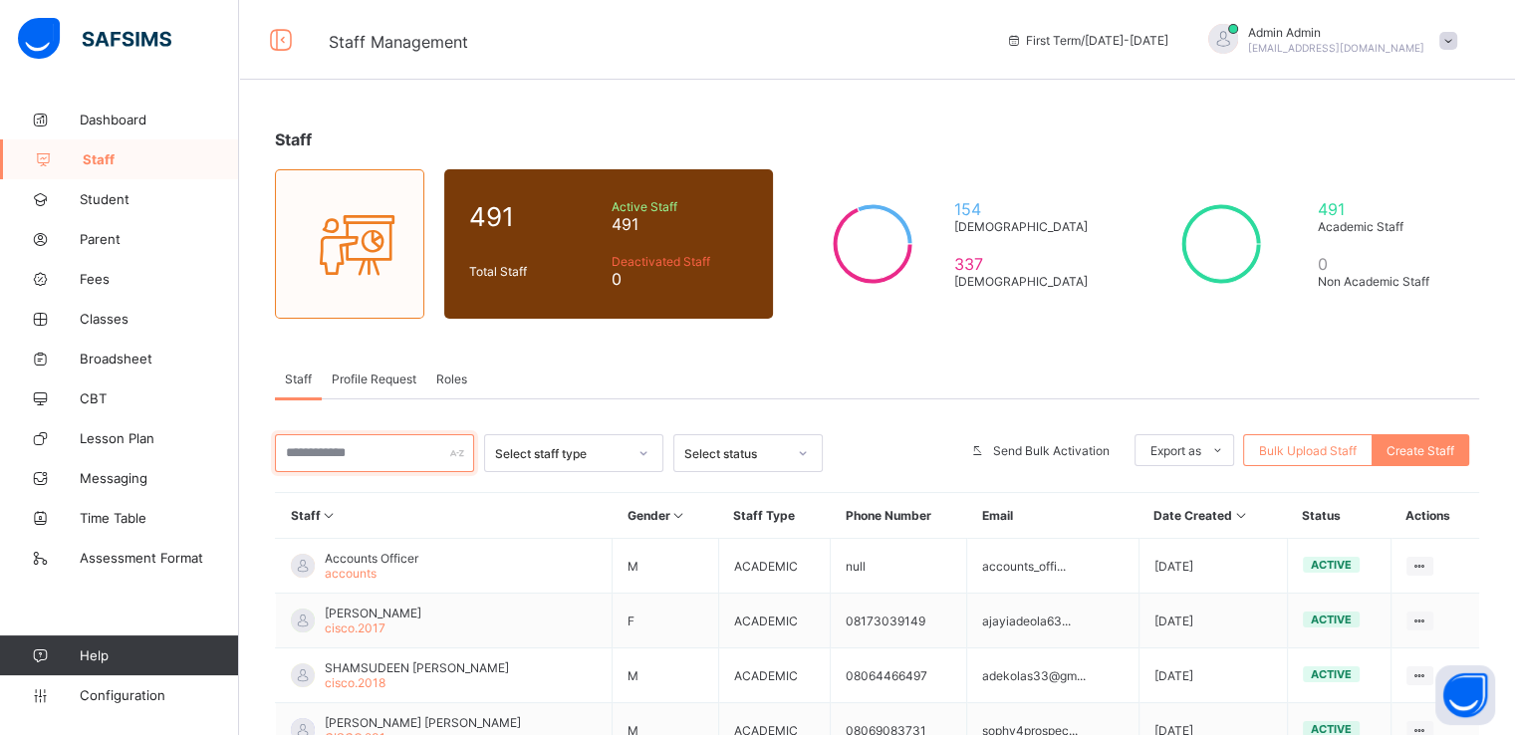
click at [350, 451] on input "text" at bounding box center [374, 453] width 199 height 38
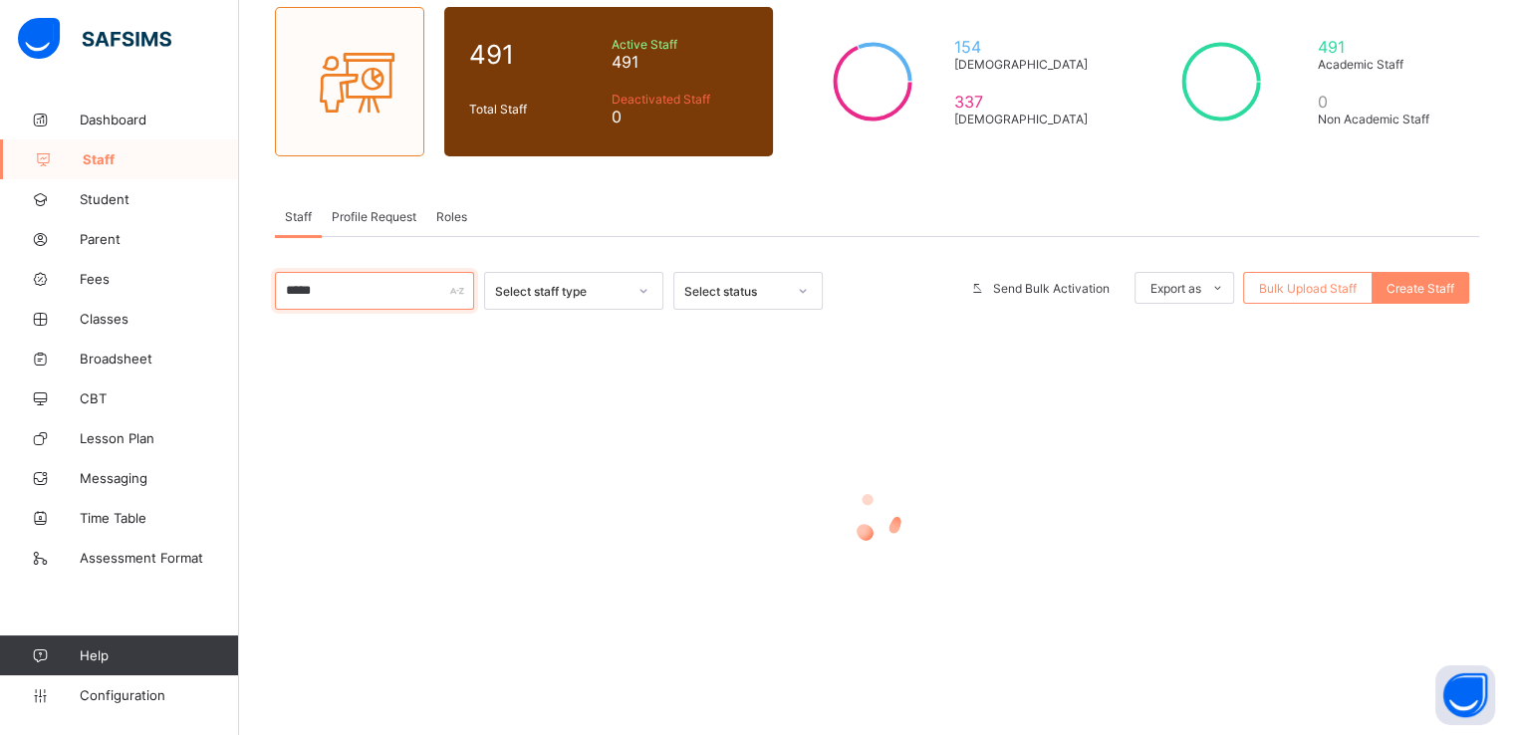
scroll to position [32, 0]
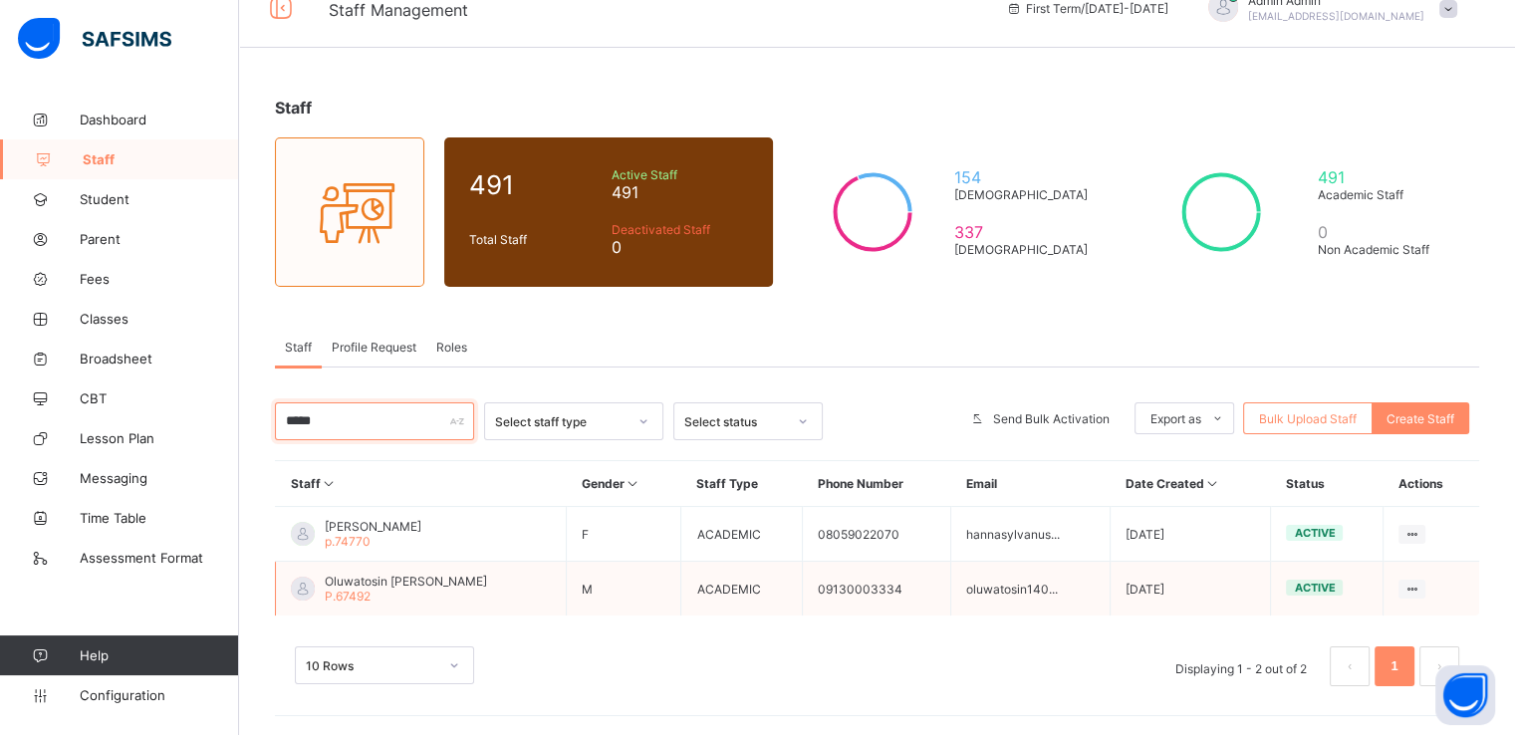
type input "****"
click at [387, 579] on span "Oluwatosin Alexander AMOS" at bounding box center [406, 581] width 162 height 15
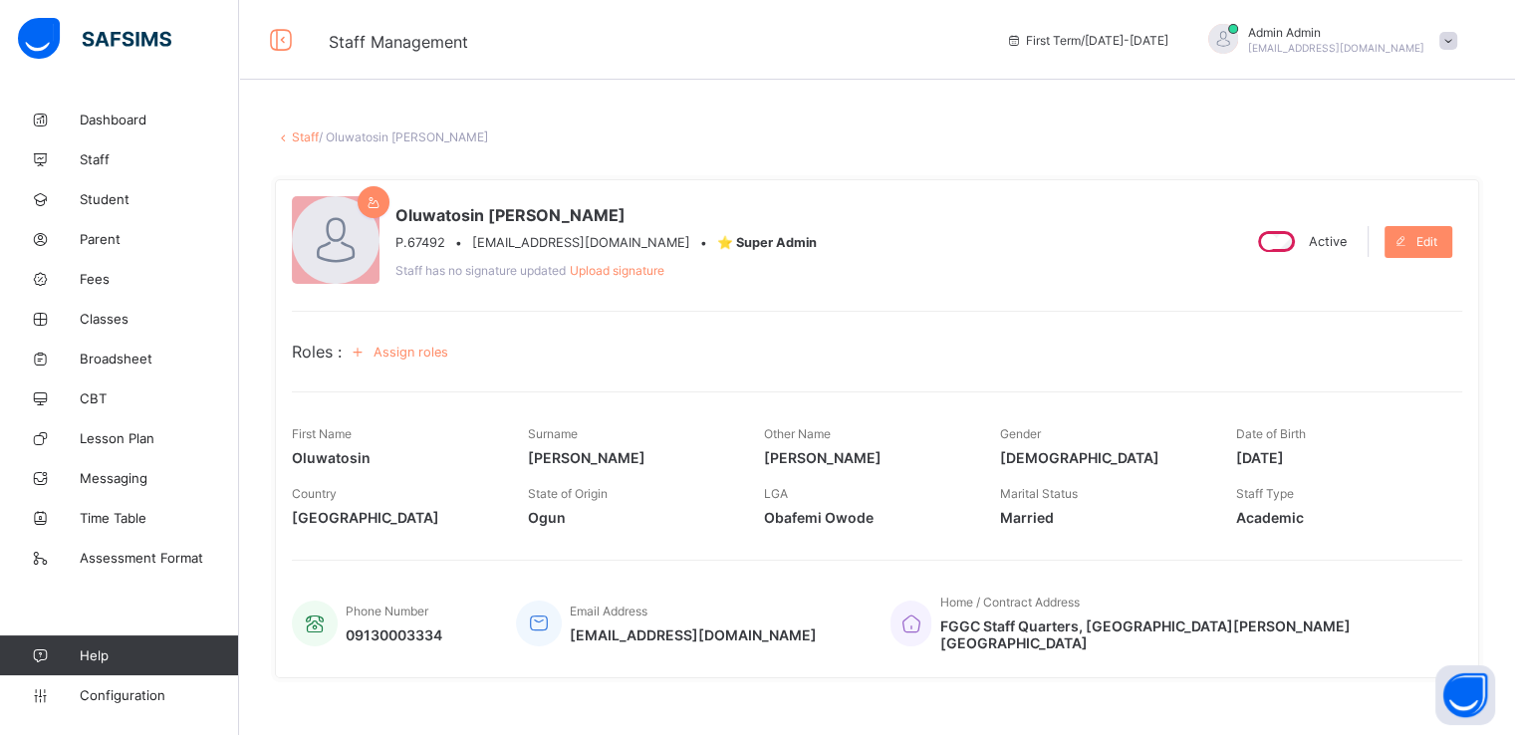
click at [418, 349] on span "Assign roles" at bounding box center [411, 352] width 75 height 15
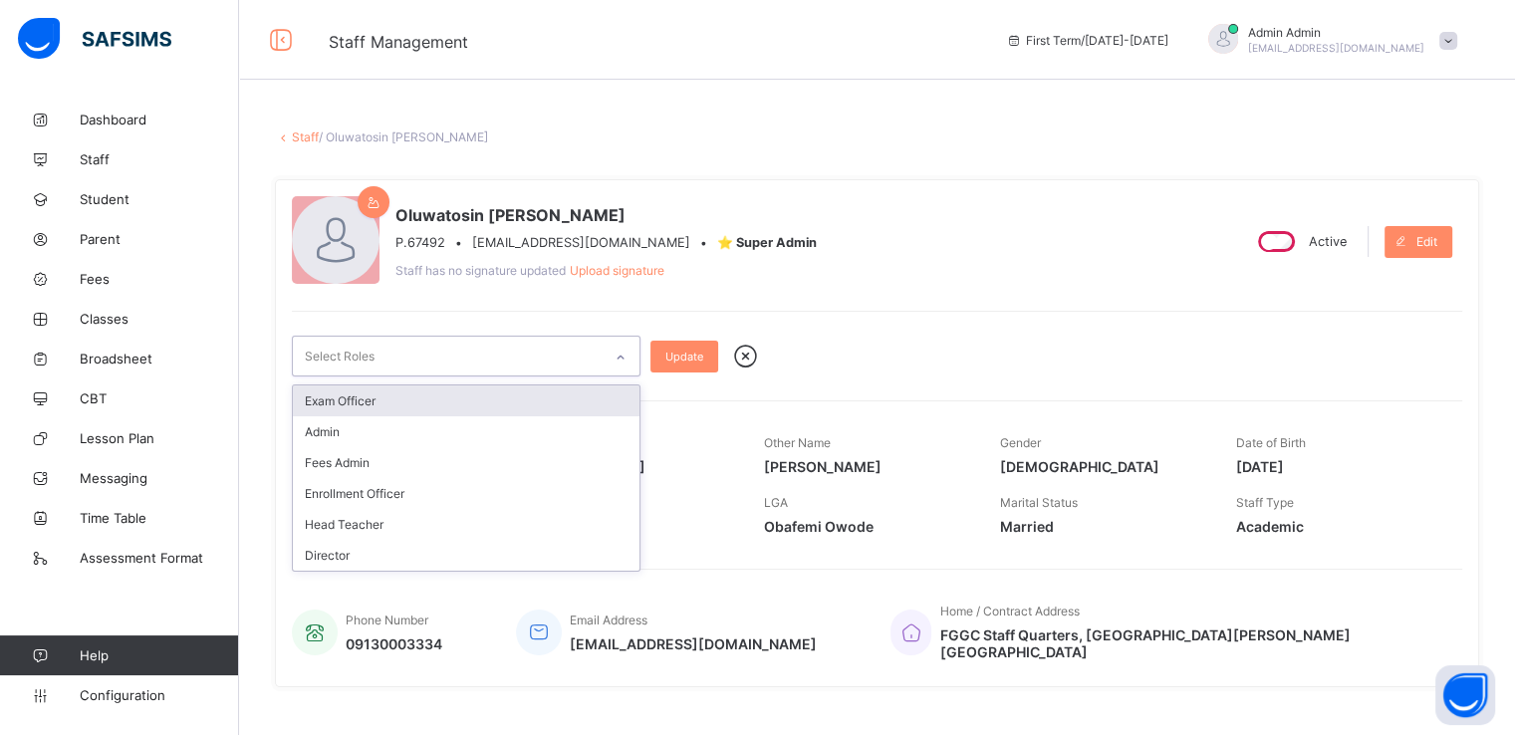
click at [622, 353] on icon at bounding box center [621, 358] width 12 height 20
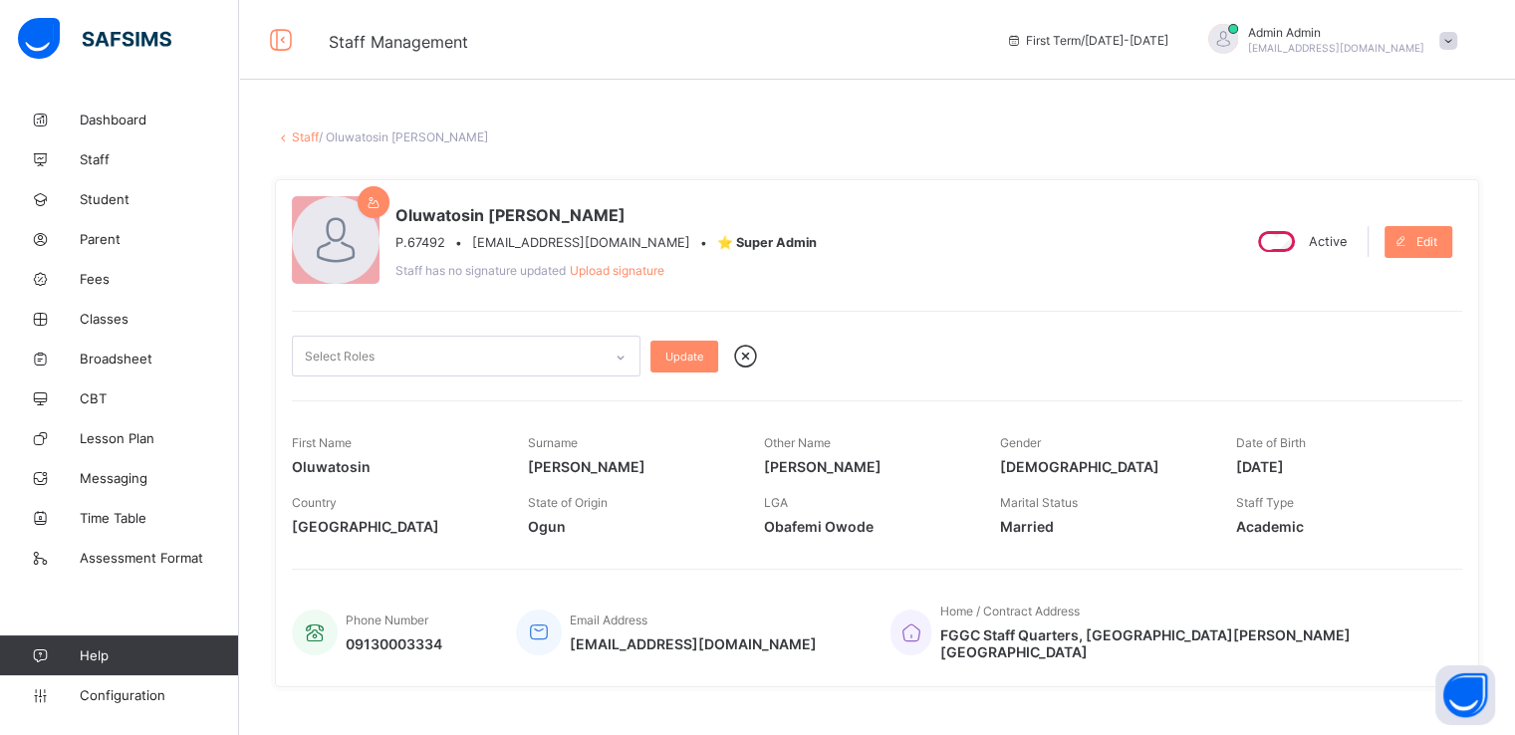
click at [952, 281] on div "Oluwatosin Alexander AMOS P.67492 • oluwatosin14021972@gmail.com • ⭐ Super Admi…" at bounding box center [757, 241] width 931 height 91
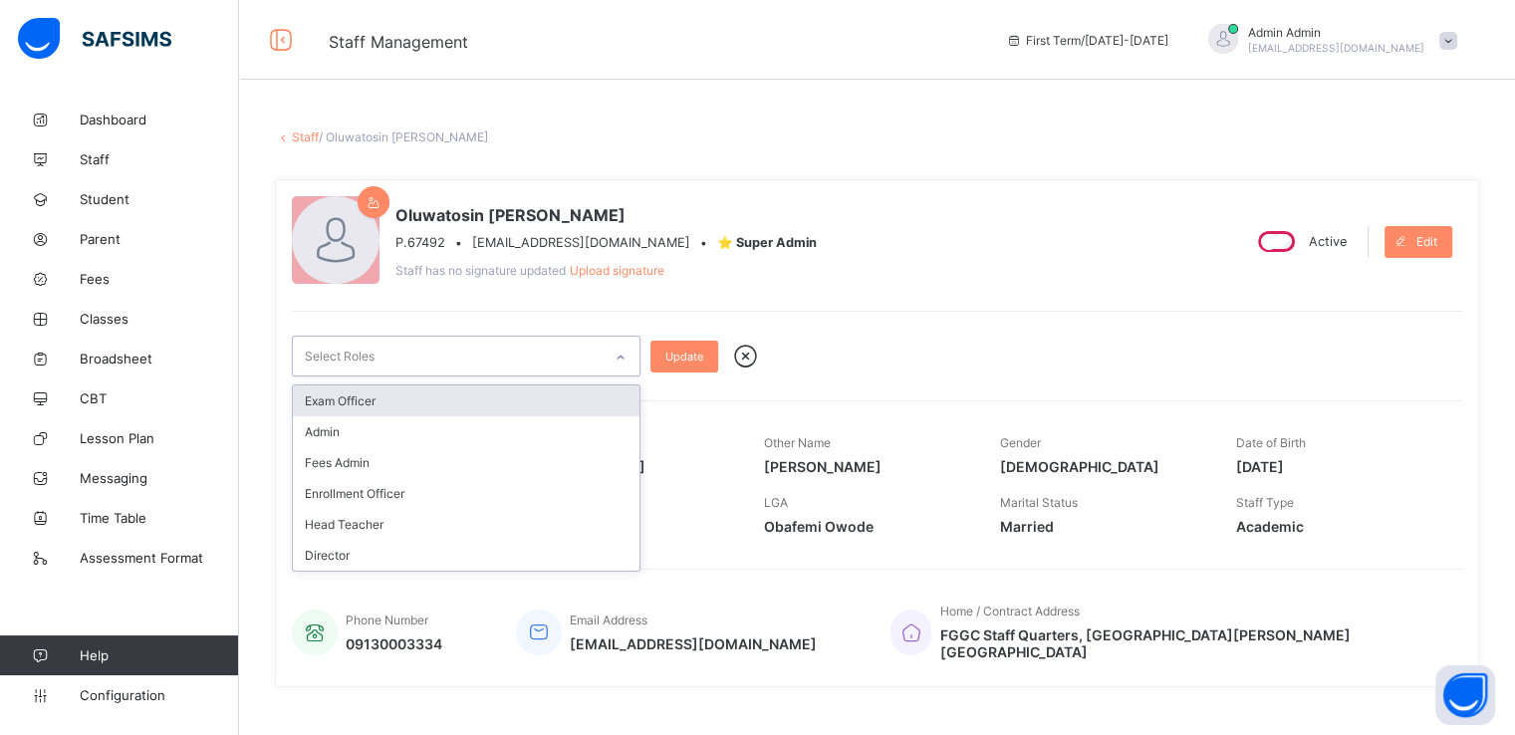
click at [549, 360] on div "Select Roles" at bounding box center [447, 356] width 309 height 39
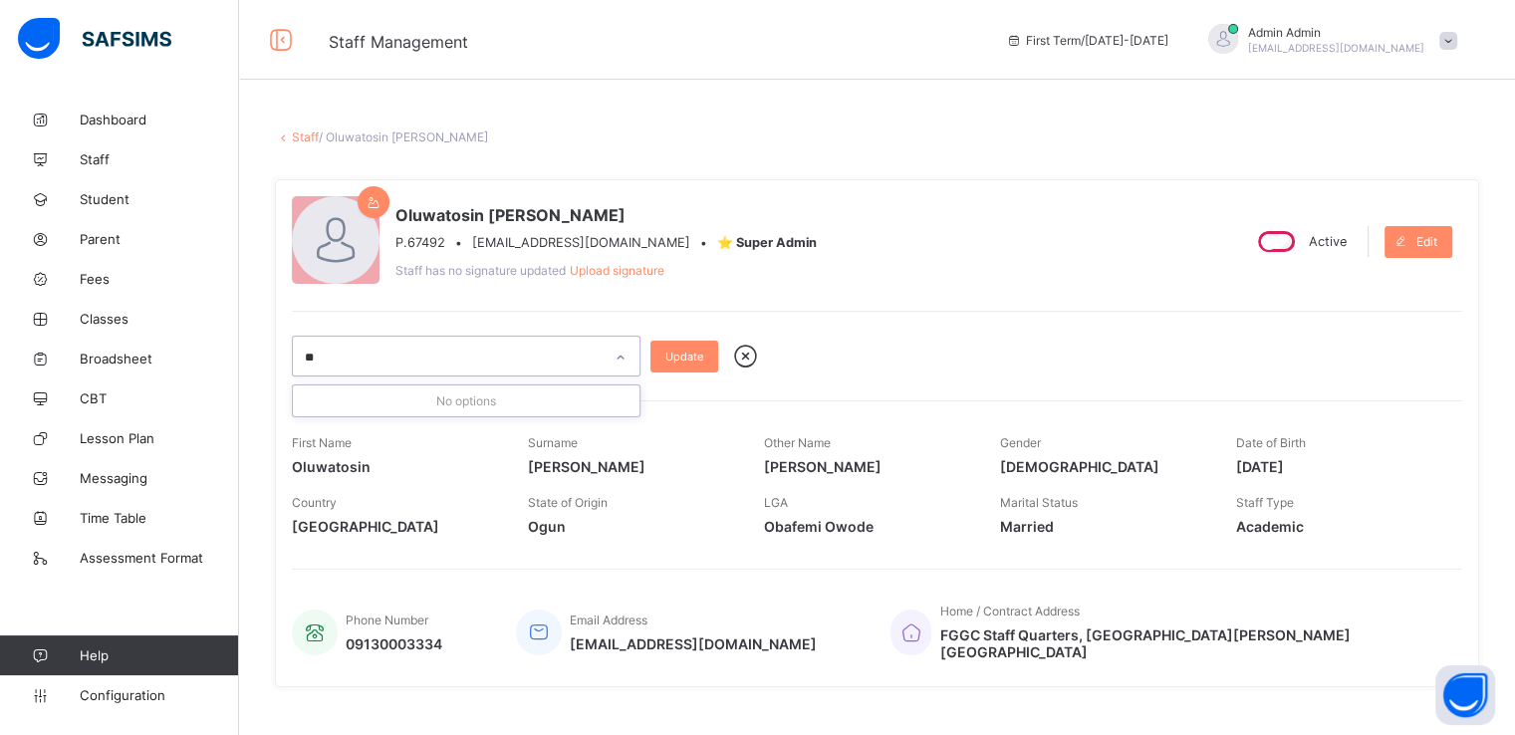
type input "*"
click at [301, 136] on link "Staff" at bounding box center [305, 136] width 27 height 15
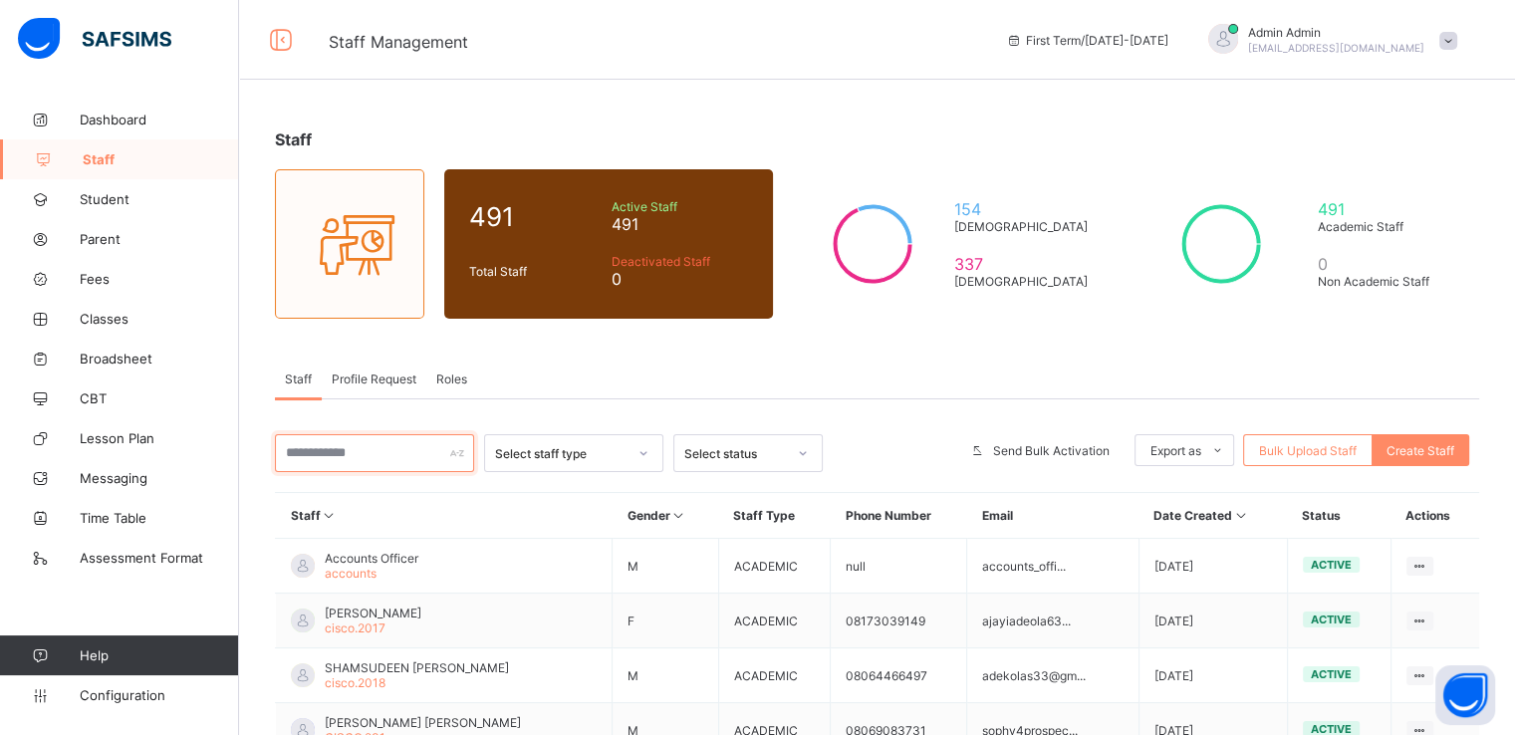
click at [379, 444] on input "text" at bounding box center [374, 453] width 199 height 38
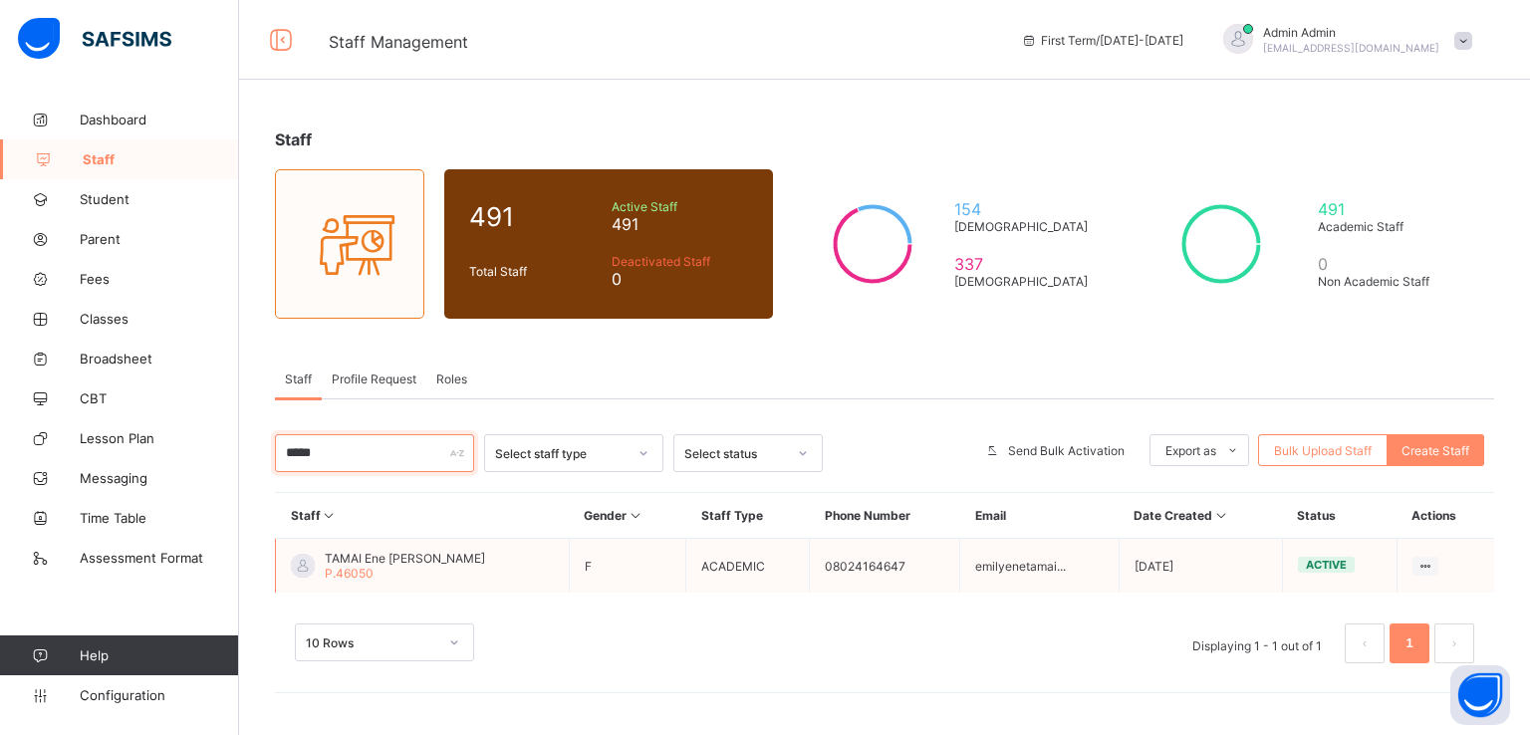
type input "*****"
click at [361, 554] on span "TAMAI Ene Emily" at bounding box center [405, 558] width 160 height 15
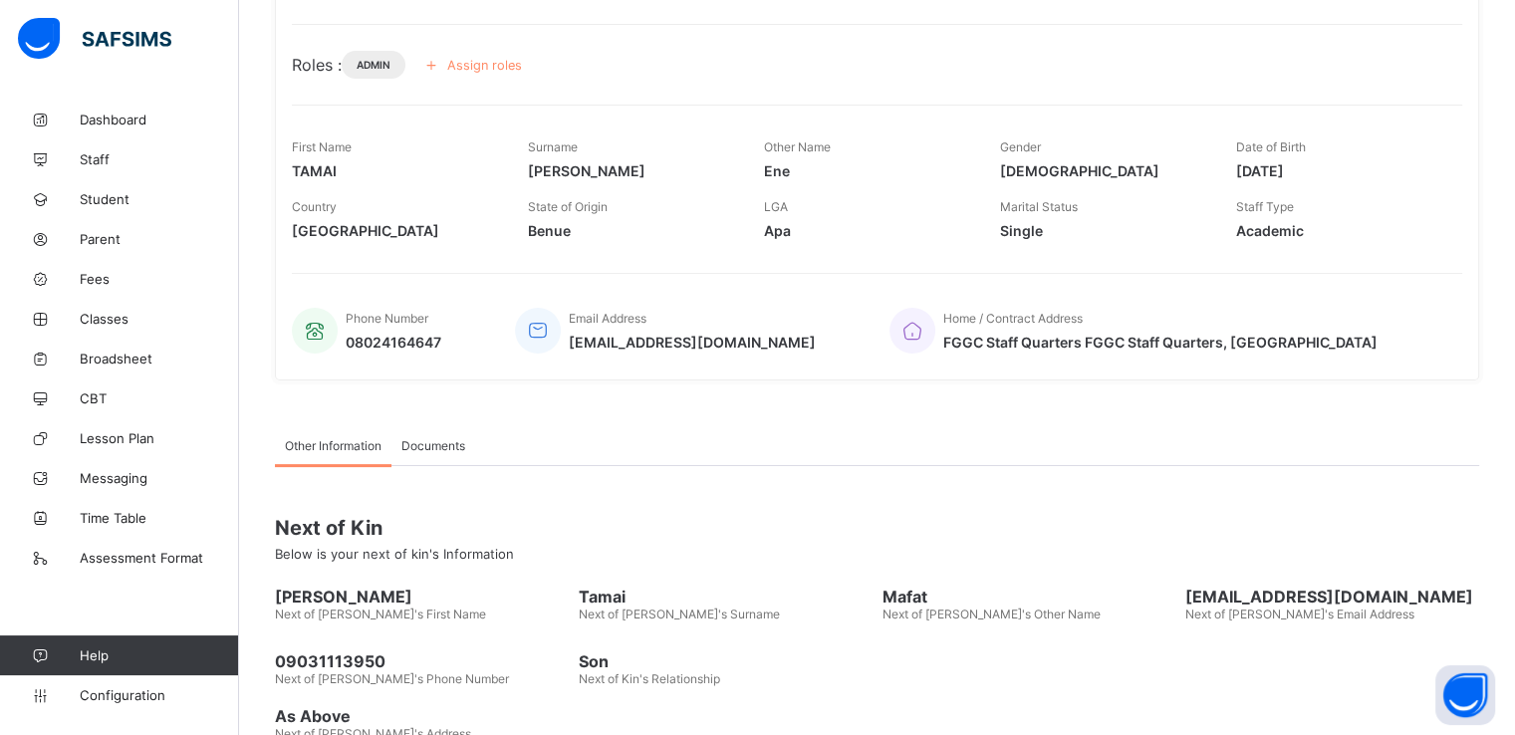
scroll to position [276, 0]
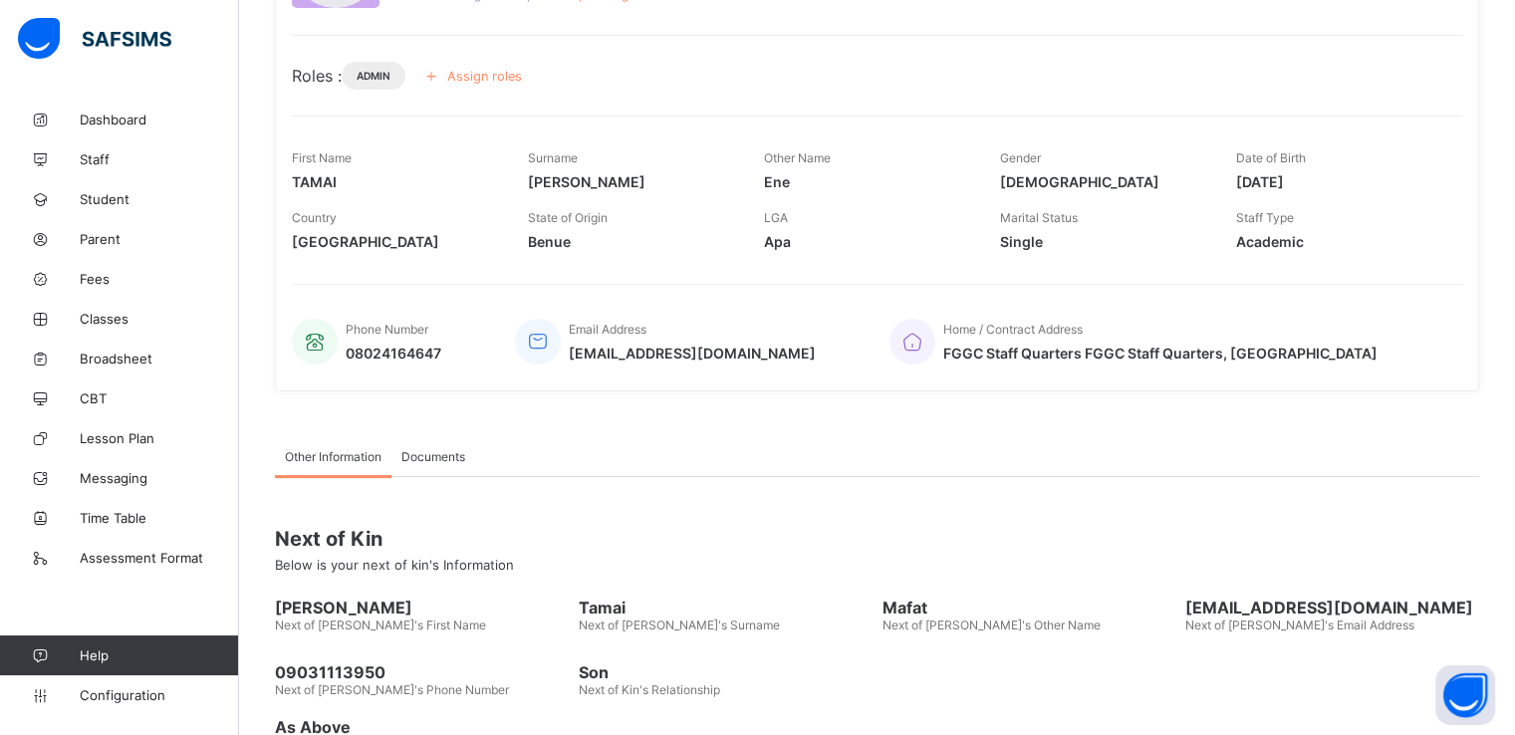
click at [423, 452] on span "Documents" at bounding box center [433, 456] width 64 height 15
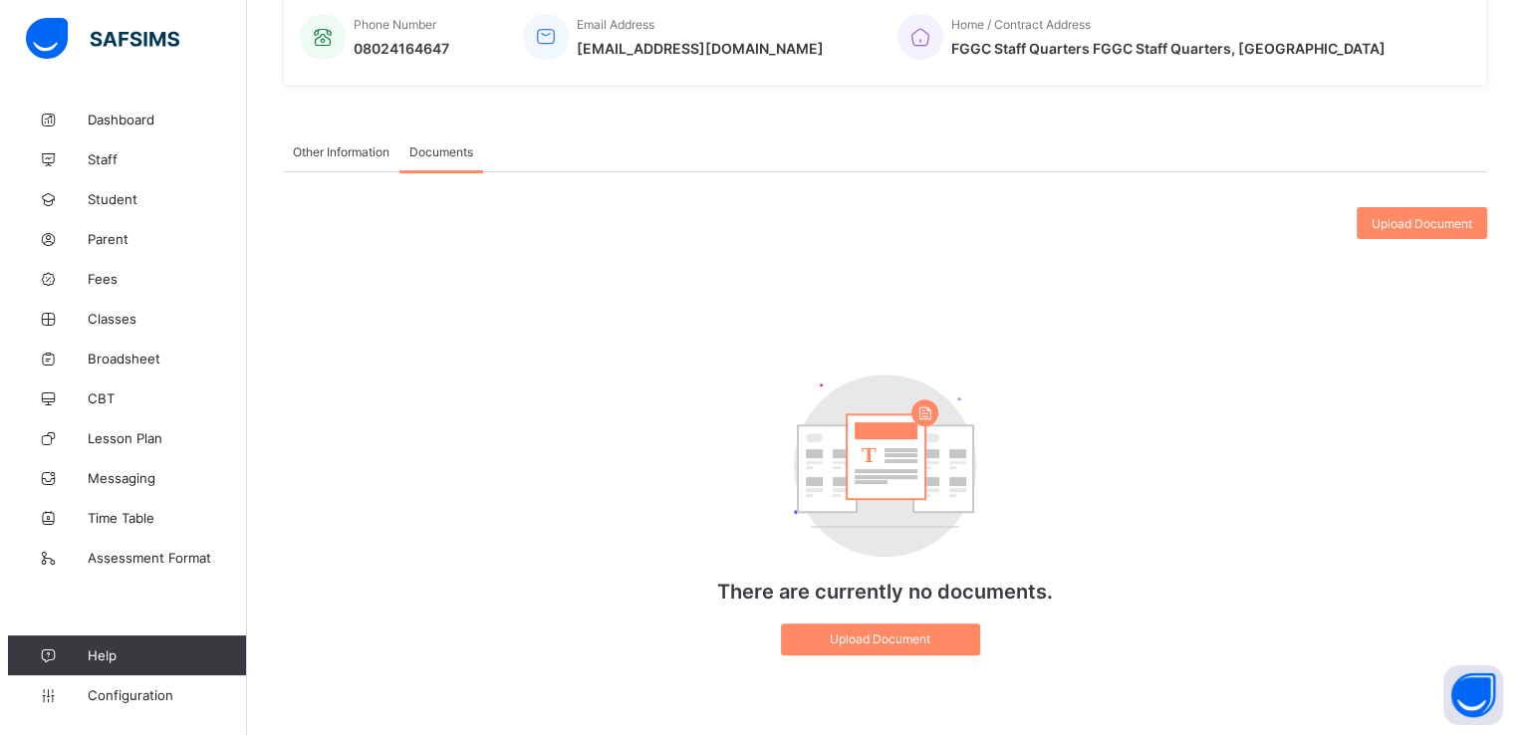
scroll to position [0, 0]
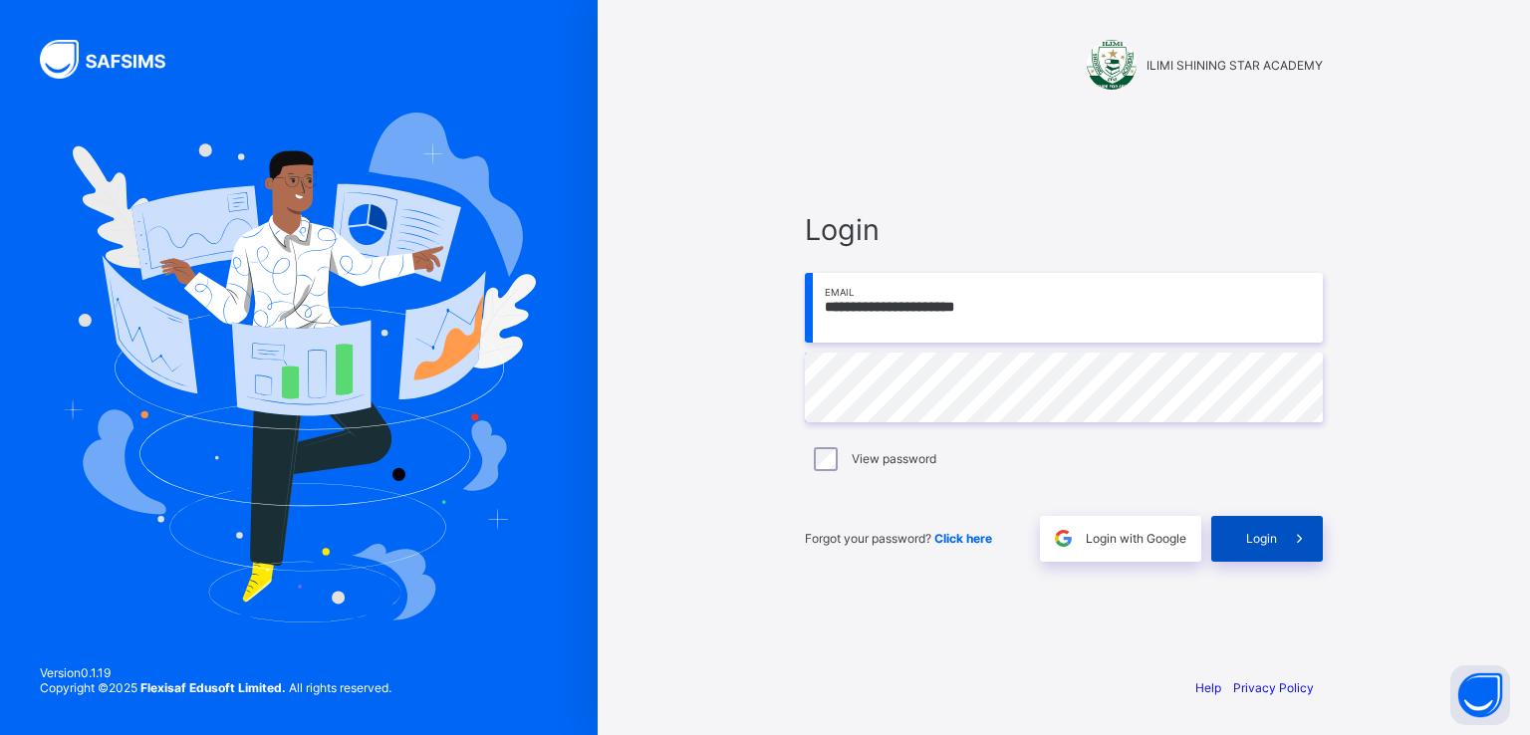
click at [1252, 539] on span "Login" at bounding box center [1261, 538] width 31 height 15
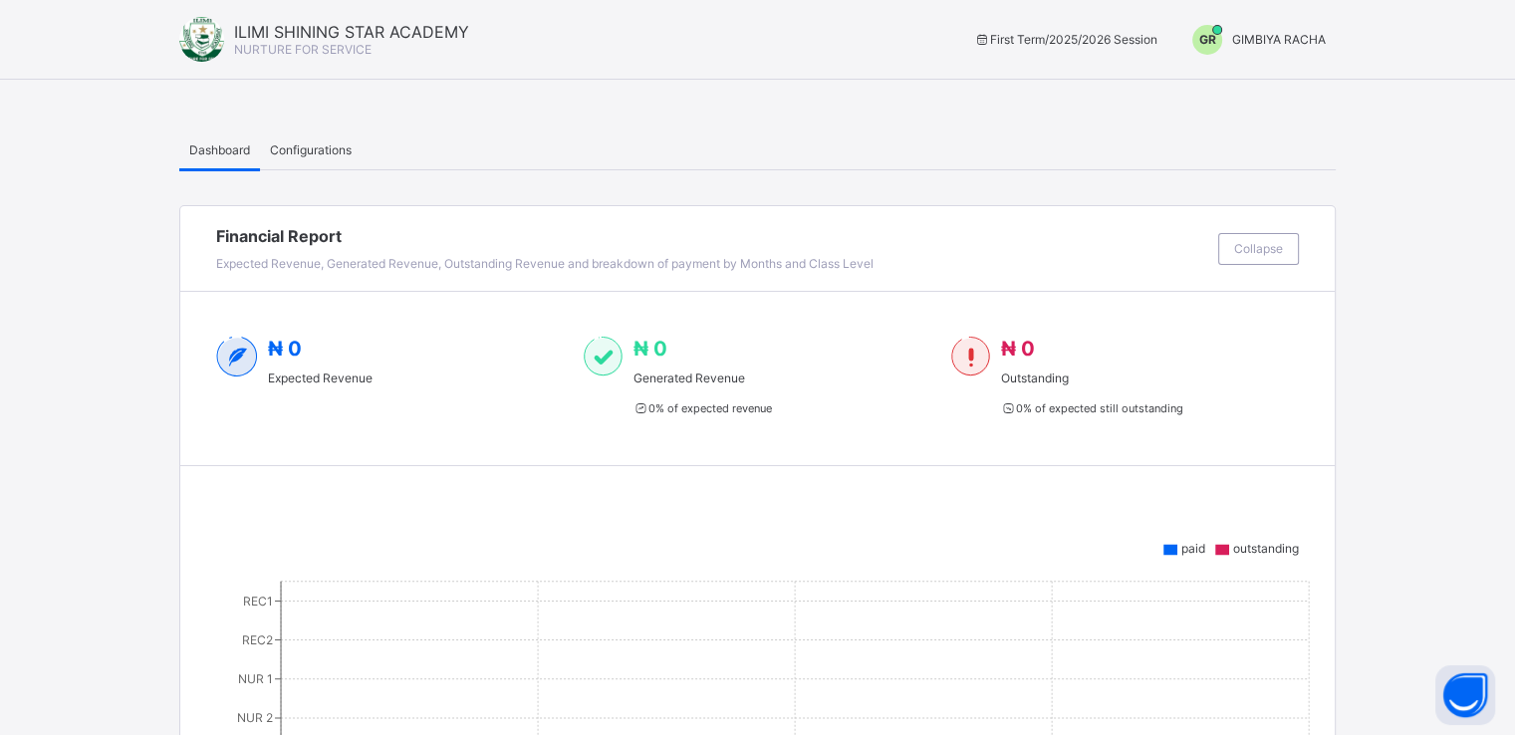
click at [1283, 32] on span "GIMBIYA RACHA" at bounding box center [1279, 39] width 94 height 15
click at [1263, 82] on span "Switch to Admin View" at bounding box center [1250, 85] width 151 height 23
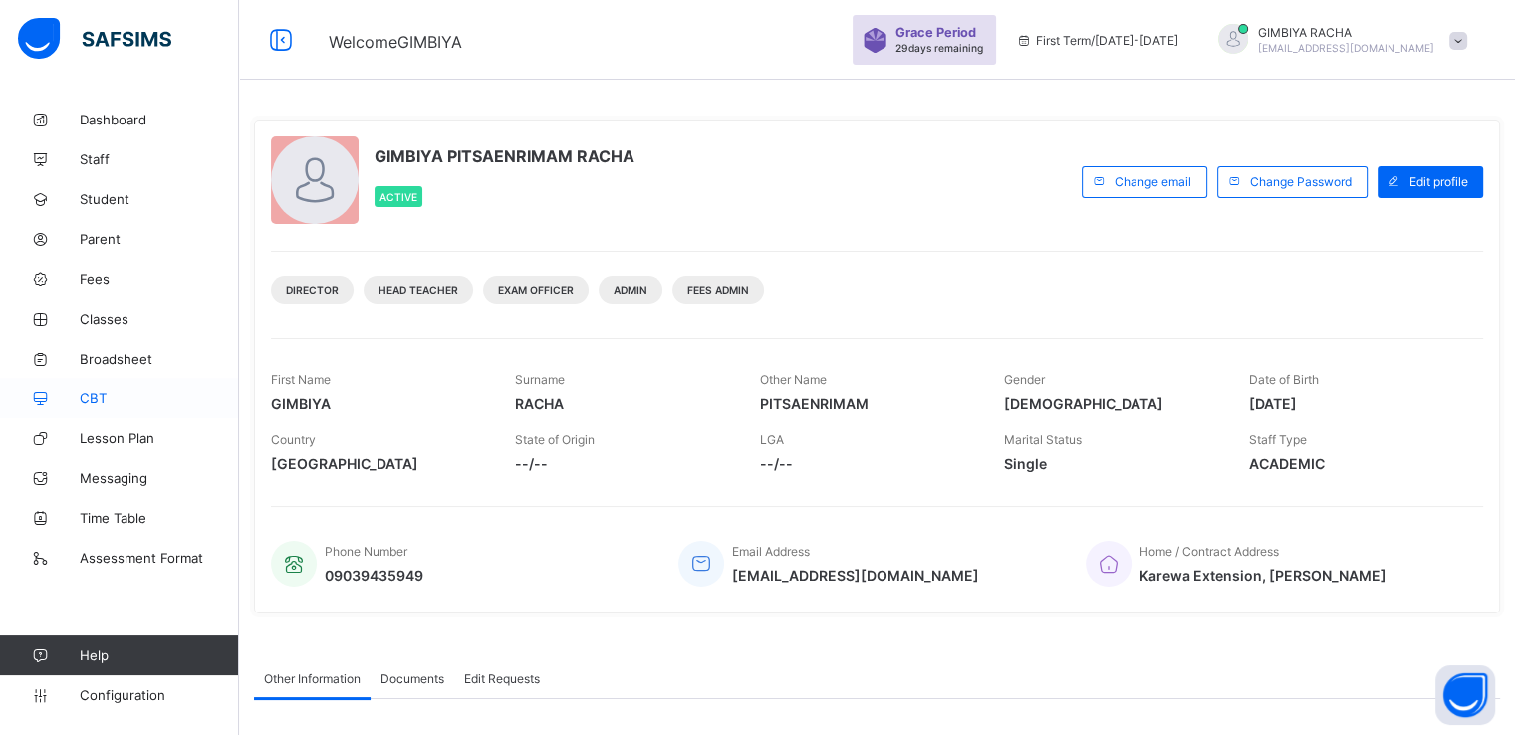
click at [102, 398] on span "CBT" at bounding box center [159, 398] width 159 height 16
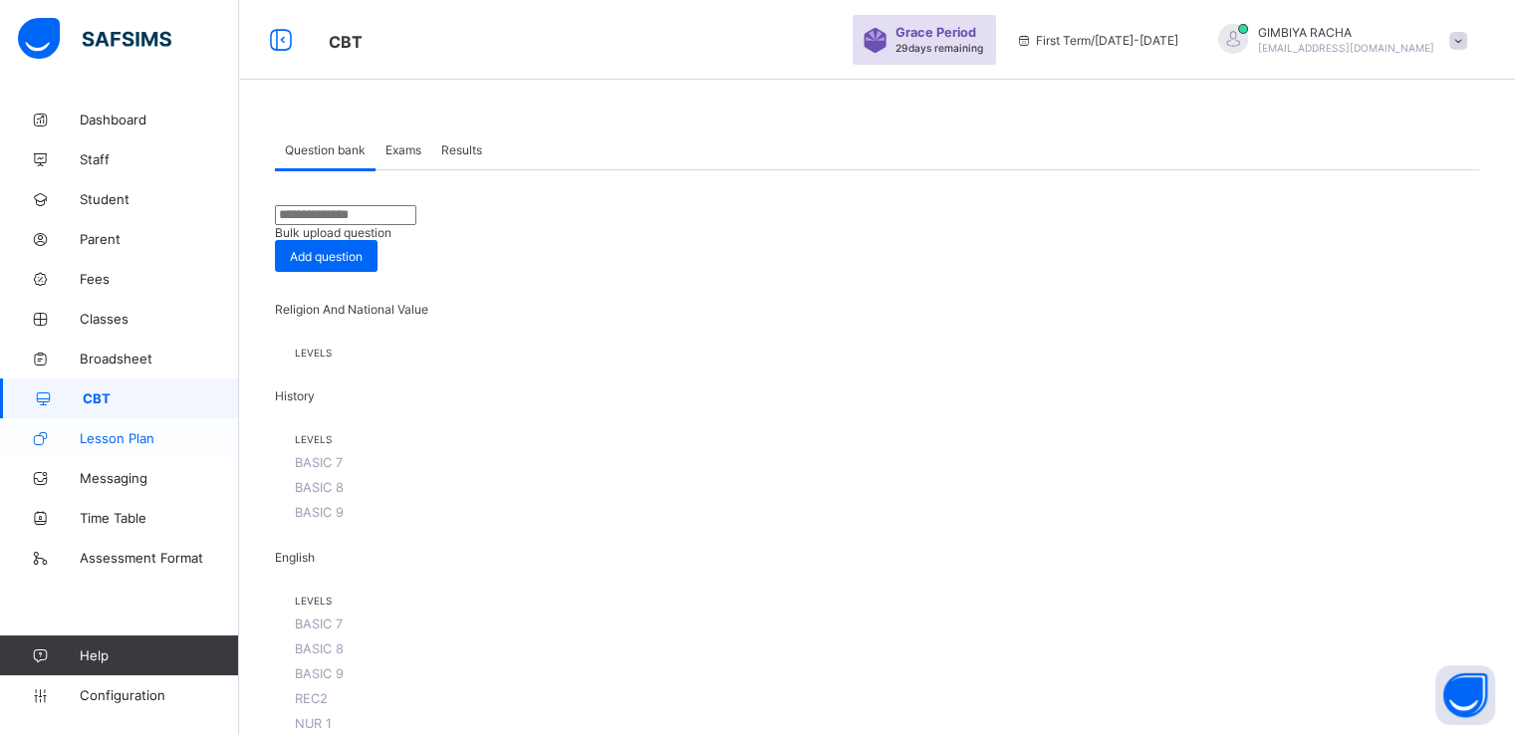
click at [103, 438] on span "Lesson Plan" at bounding box center [159, 438] width 159 height 16
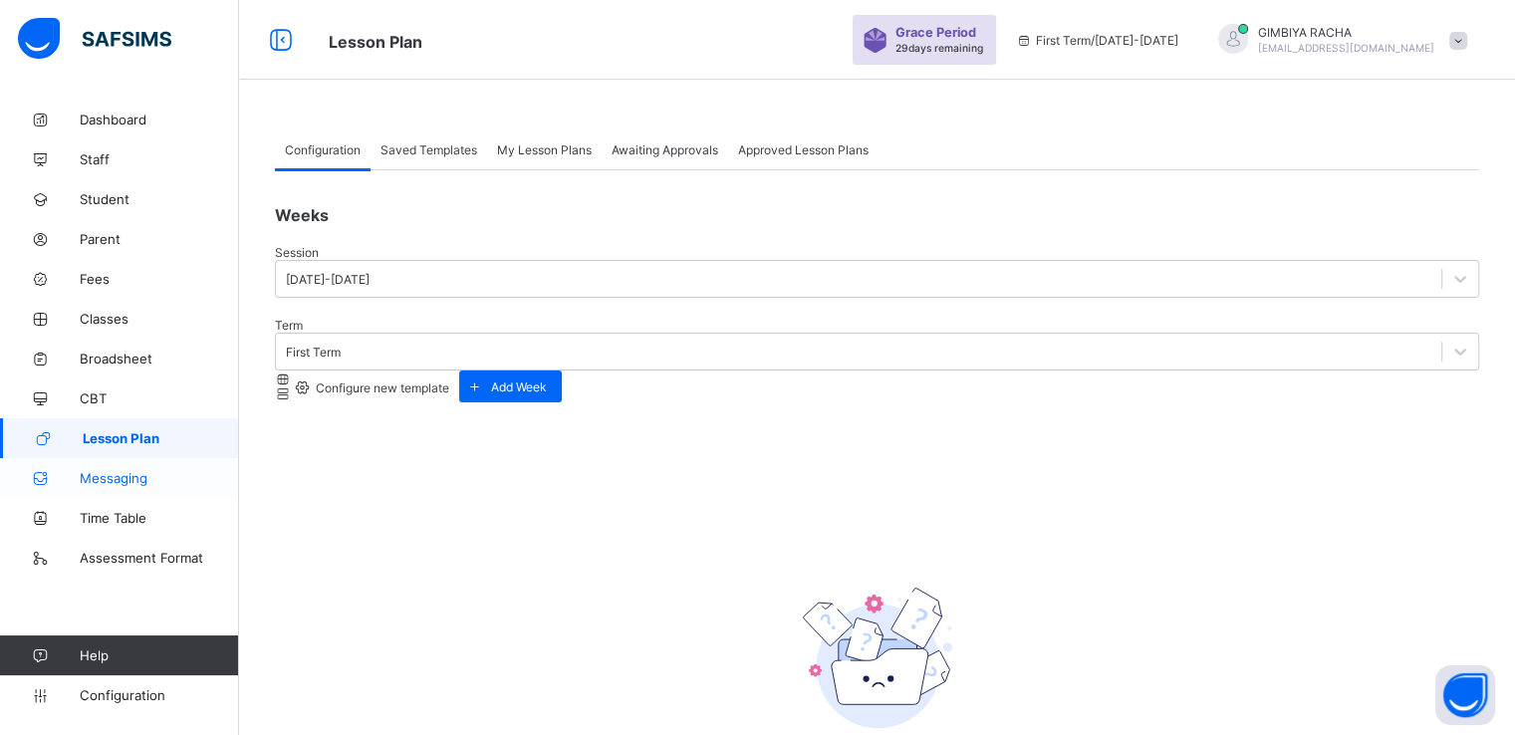
click at [107, 478] on span "Messaging" at bounding box center [159, 478] width 159 height 16
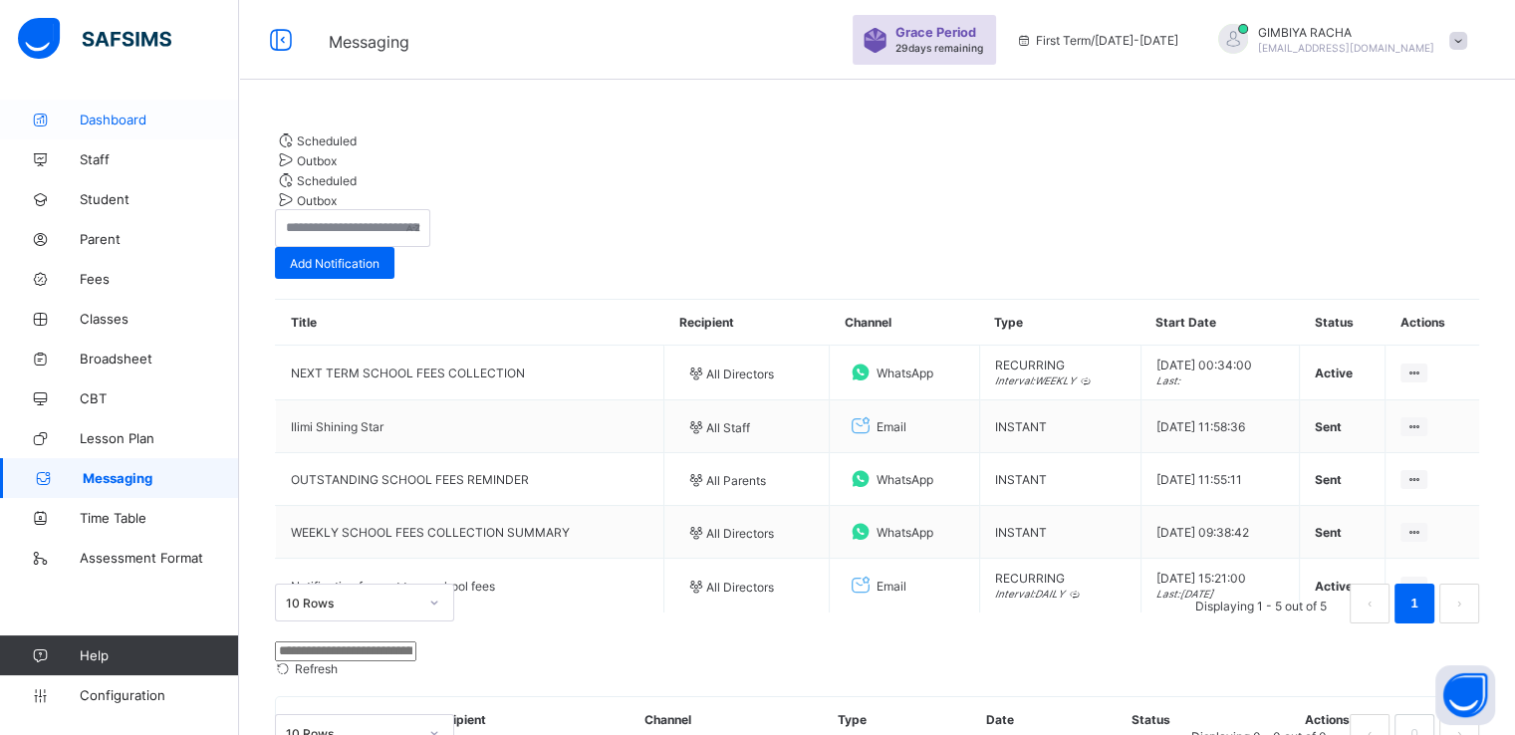
click at [104, 113] on span "Dashboard" at bounding box center [159, 120] width 159 height 16
